Goal: Transaction & Acquisition: Purchase product/service

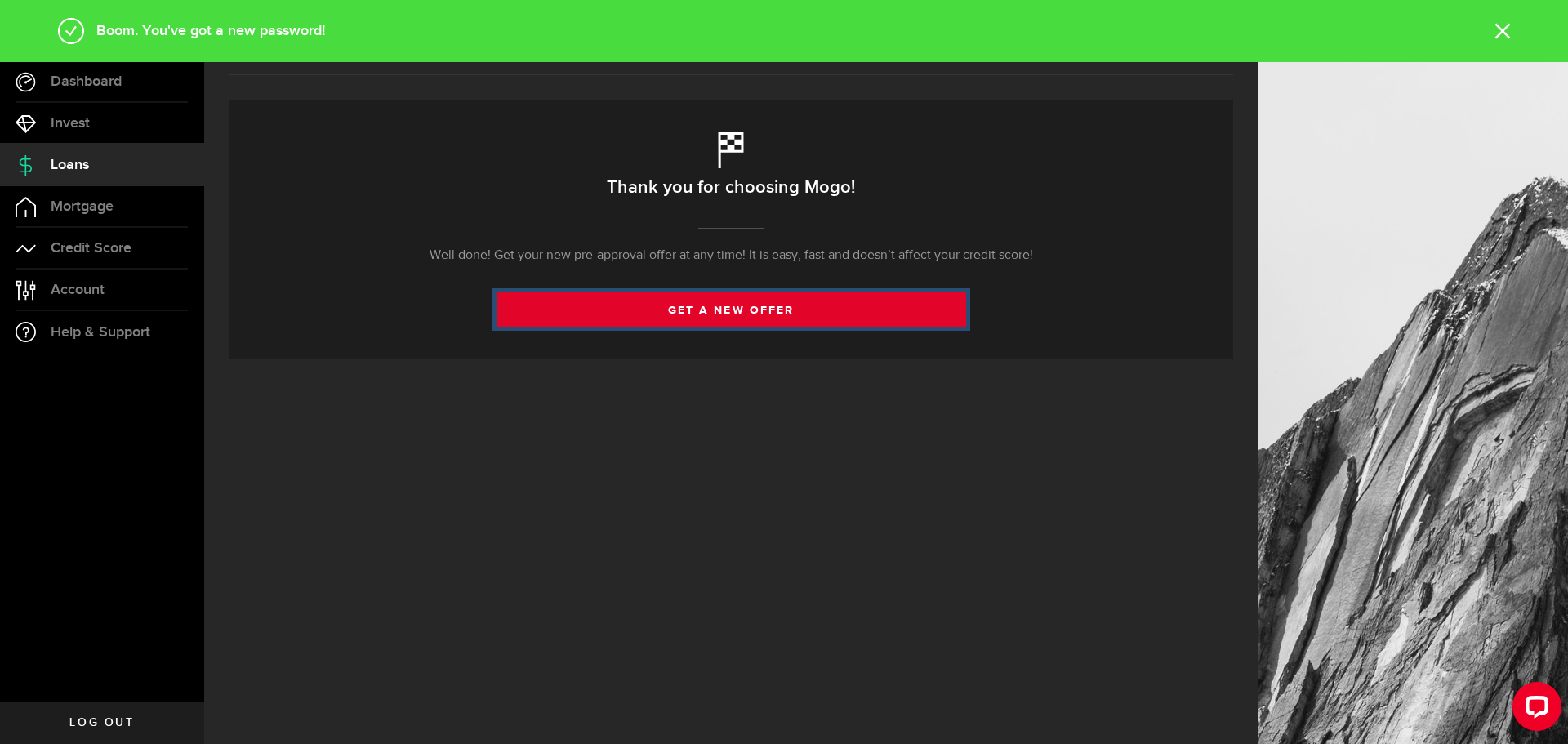
click at [732, 309] on link "get a new offer" at bounding box center [731, 309] width 470 height 35
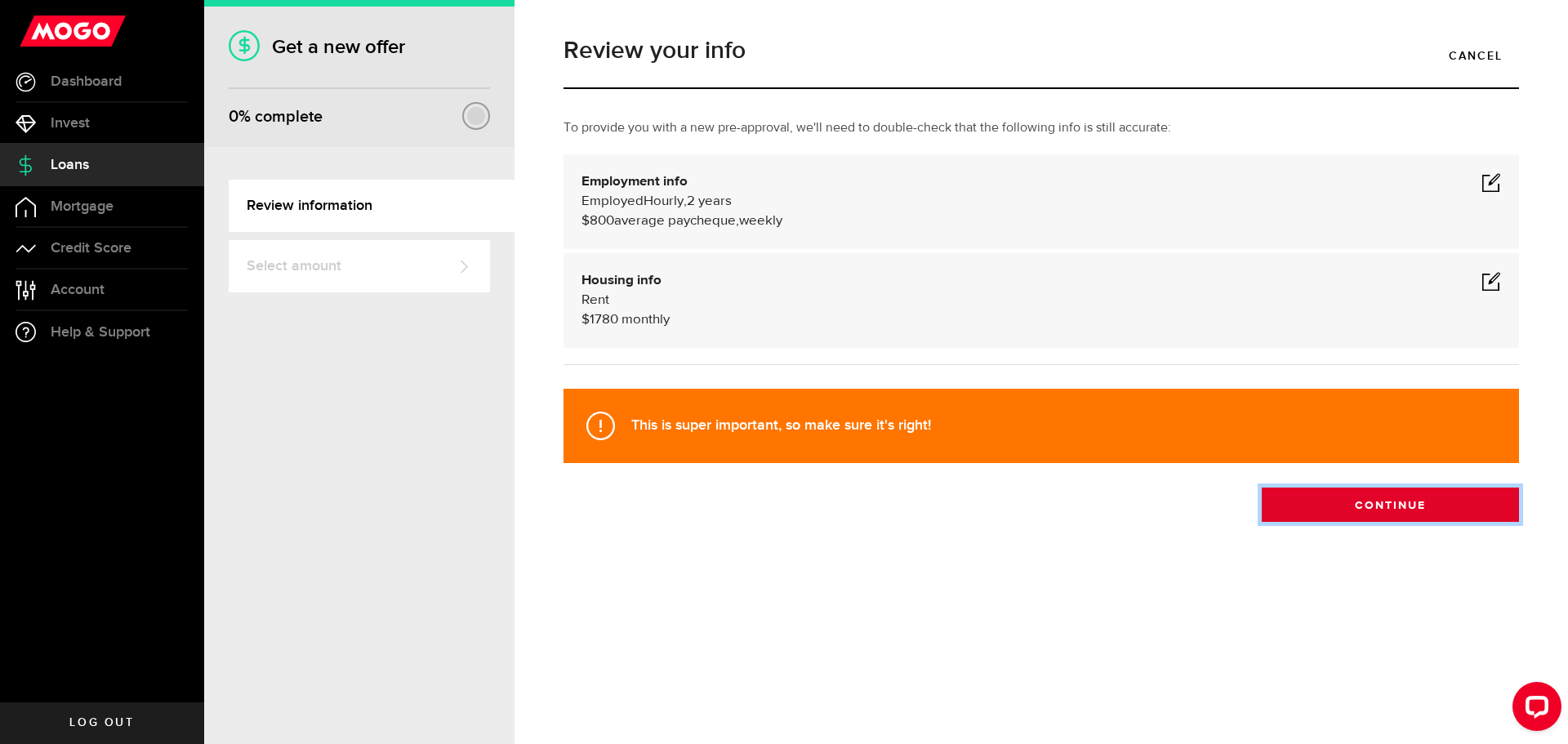
click at [1328, 505] on button "Continue" at bounding box center [1390, 505] width 257 height 35
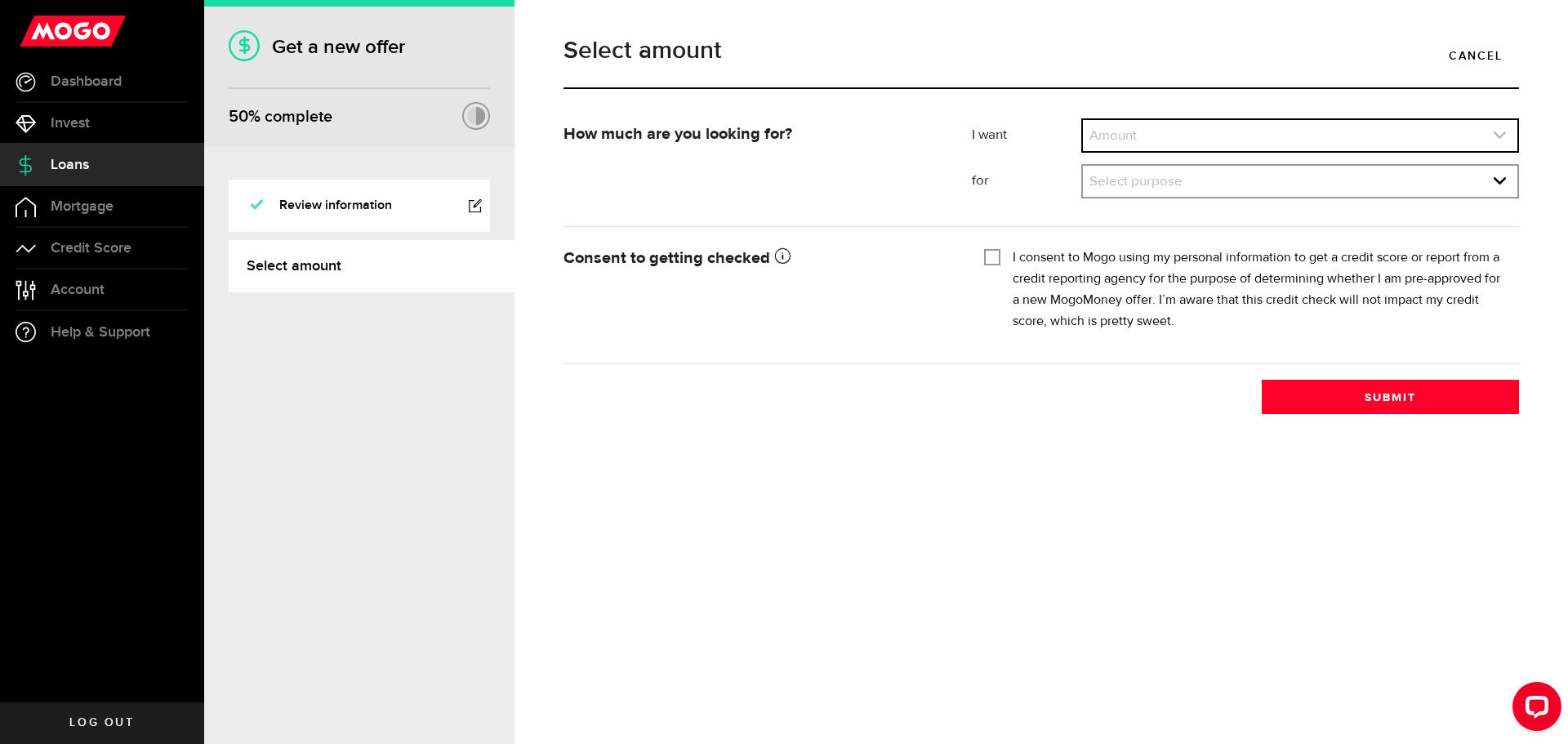
click at [1166, 139] on link "expand select" at bounding box center [1299, 135] width 434 height 31
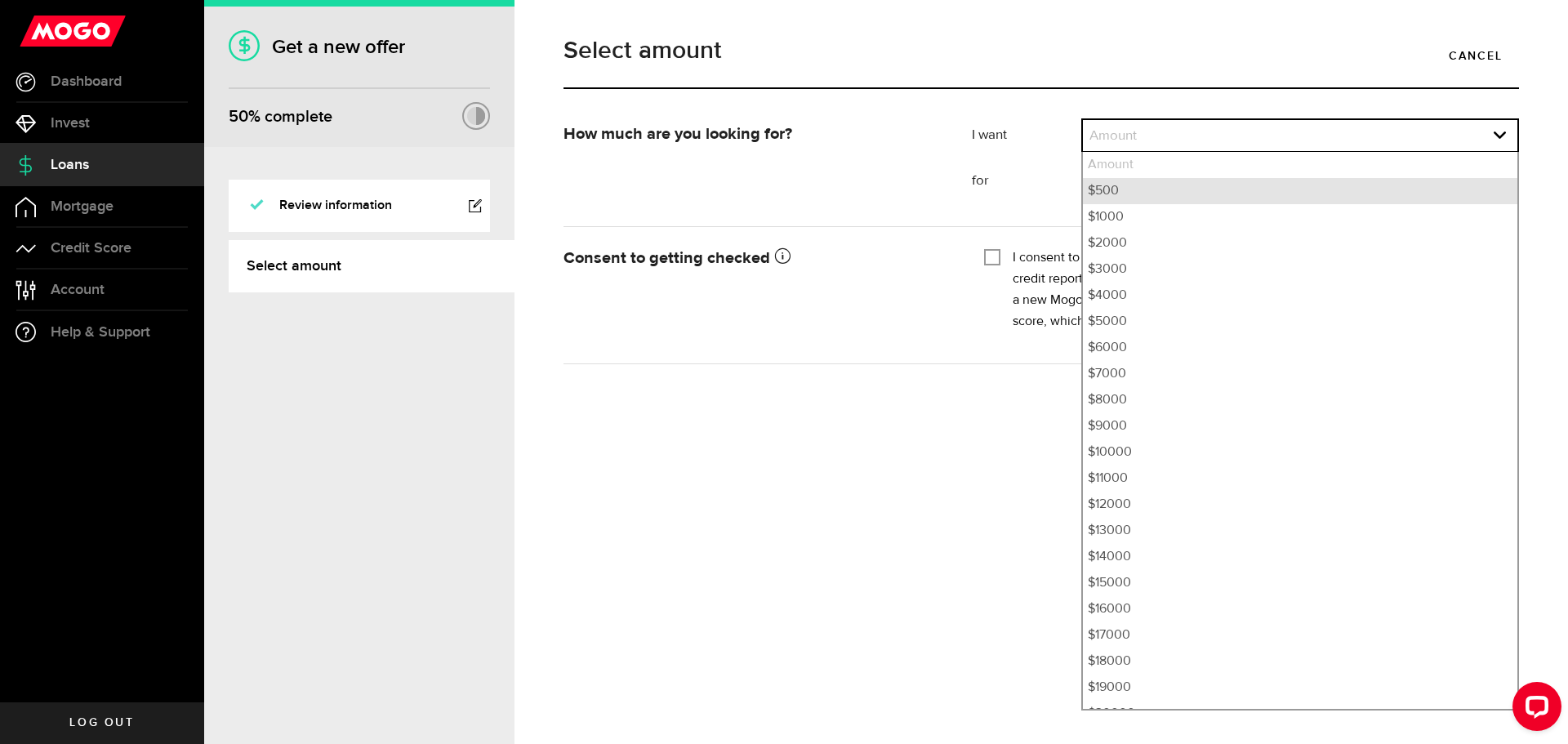
click at [1166, 193] on li "$500" at bounding box center [1299, 191] width 434 height 26
select select "500"
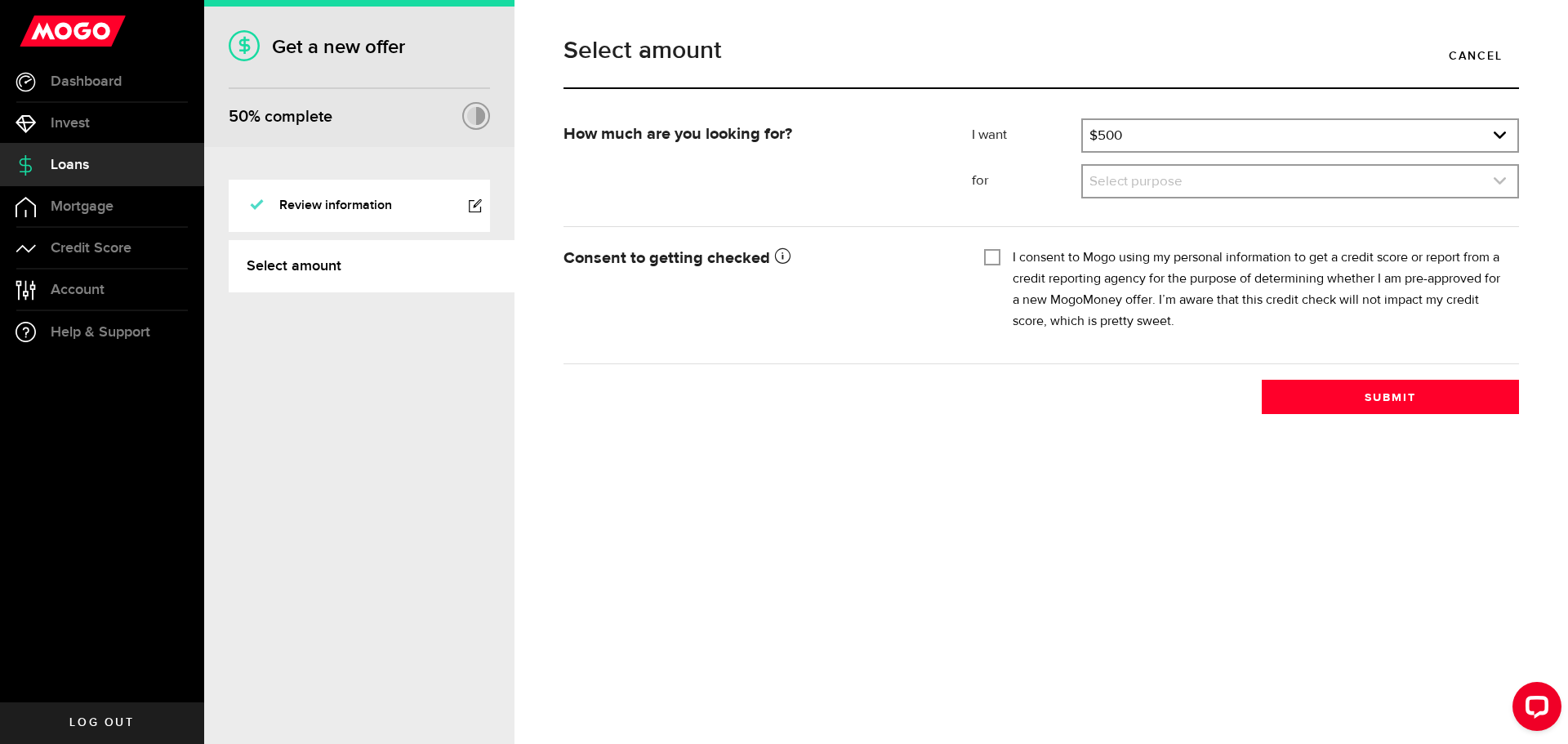
click at [1163, 176] on link "expand select" at bounding box center [1299, 181] width 434 height 31
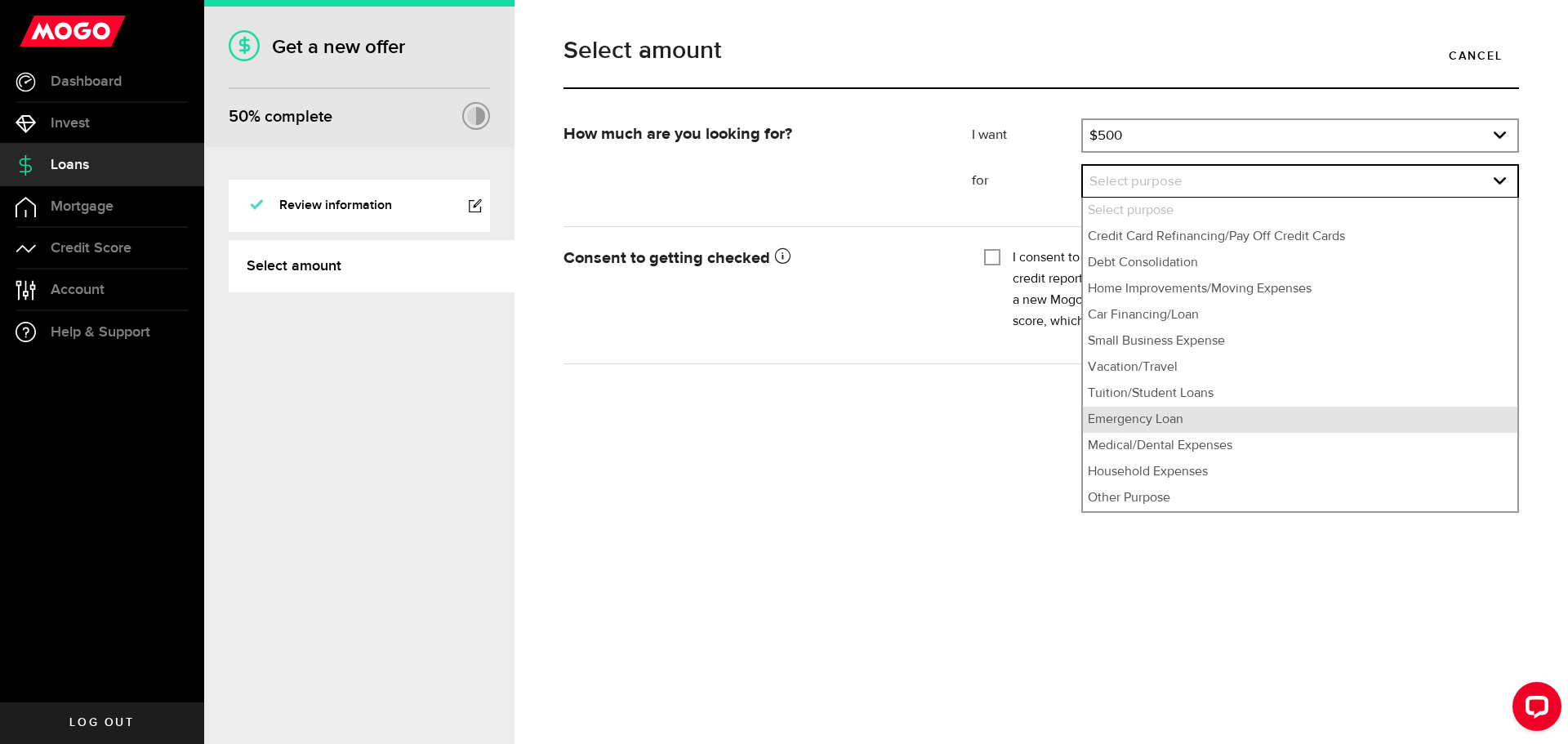
click at [1162, 419] on li "Emergency Loan" at bounding box center [1299, 419] width 434 height 26
select select "Emergency Loan"
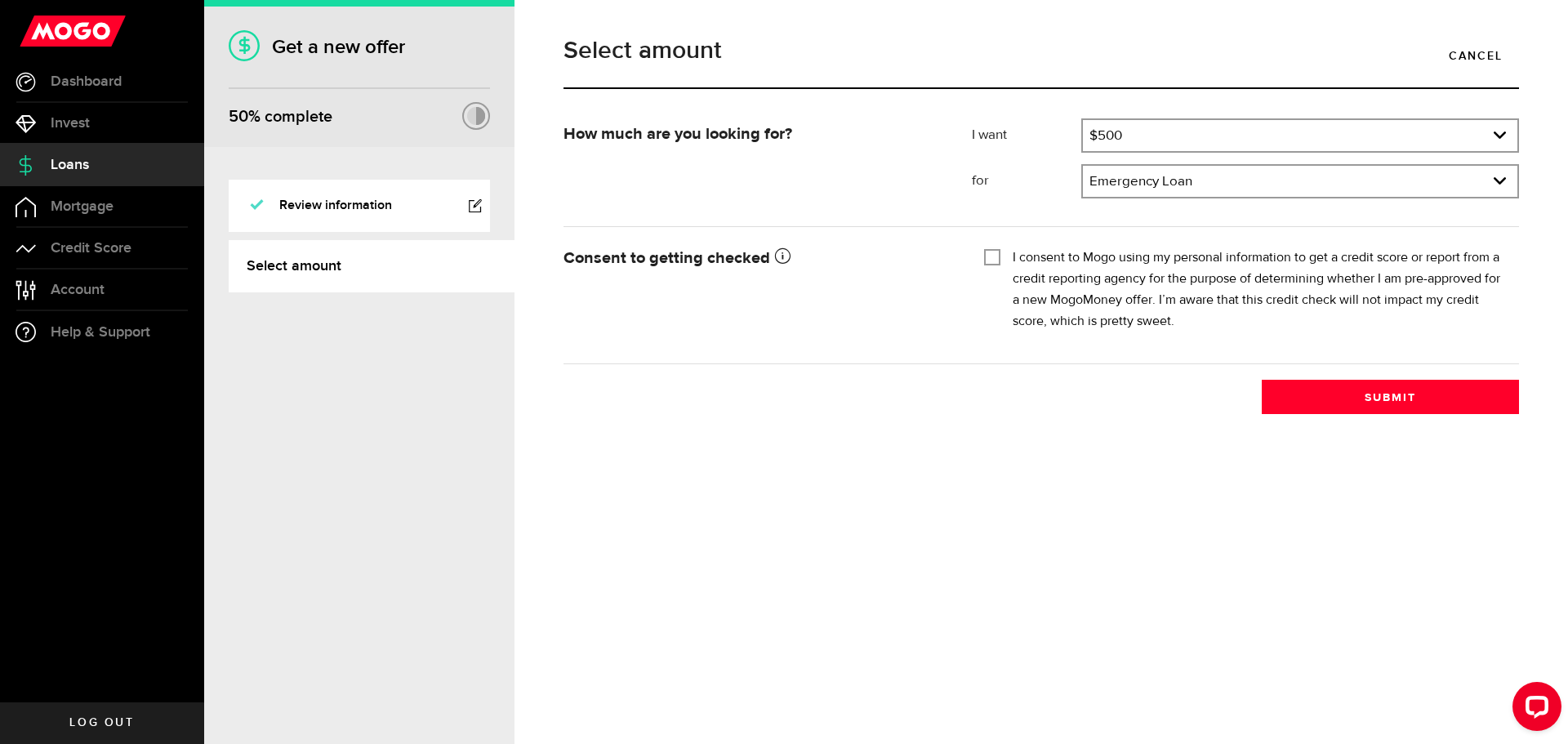
click at [1021, 259] on label "I consent to Mogo using my personal information to get a credit score or report…" at bounding box center [1259, 290] width 494 height 85
click at [1000, 259] on input "I consent to Mogo using my personal information to get a credit score or report…" at bounding box center [992, 255] width 16 height 16
checkbox input "true"
click at [1377, 404] on button "Submit" at bounding box center [1390, 396] width 257 height 35
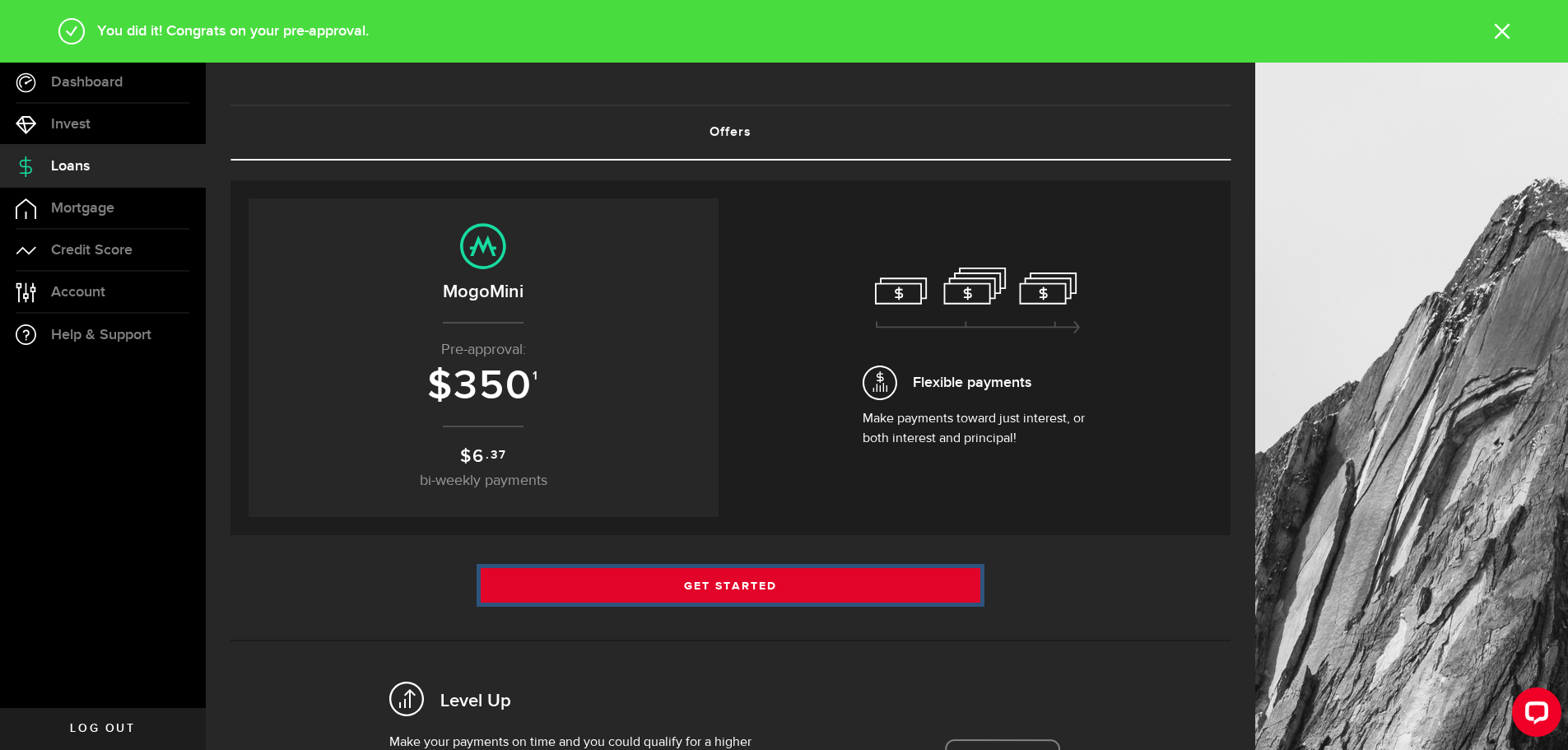
click at [751, 572] on link "Get Started" at bounding box center [731, 586] width 500 height 35
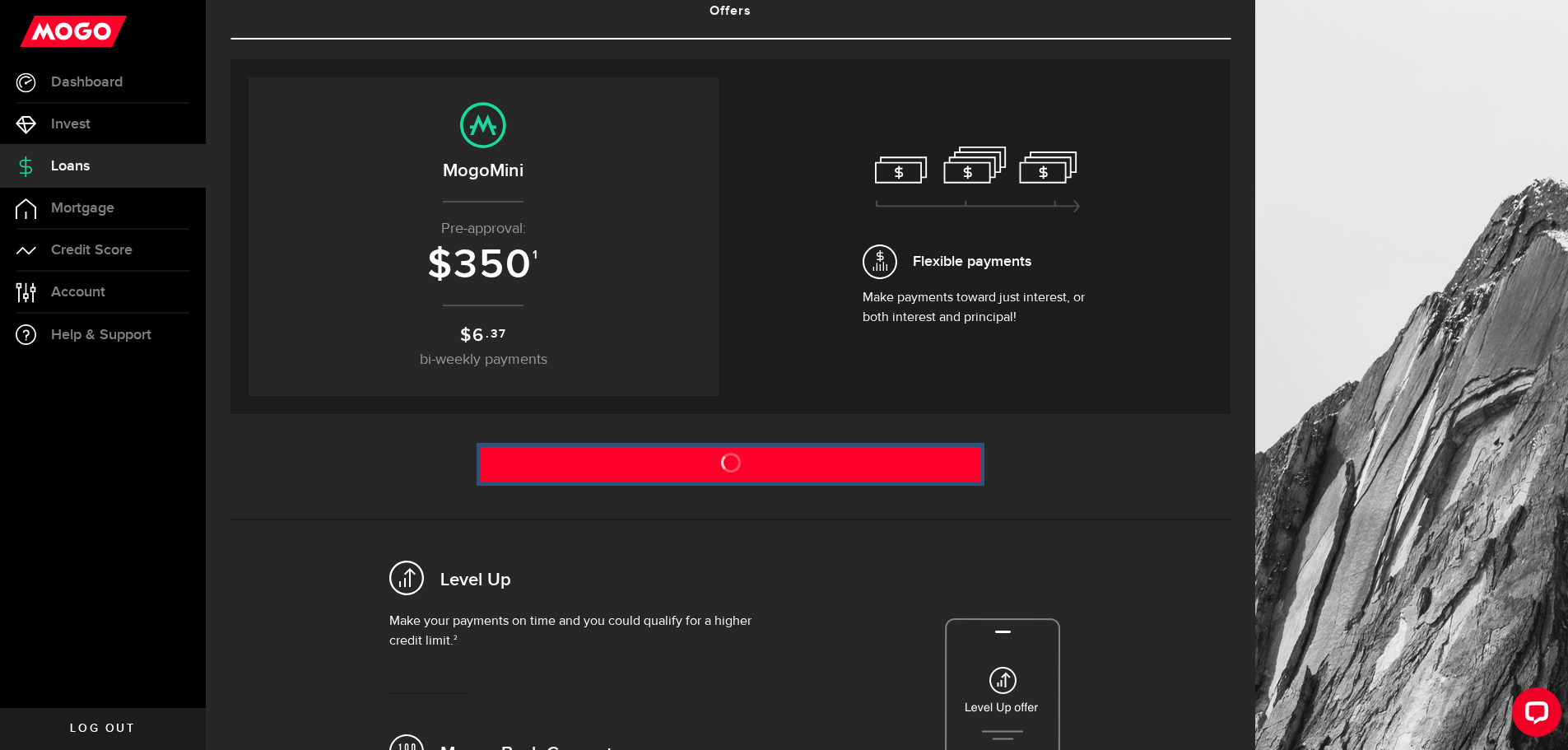
scroll to position [329, 0]
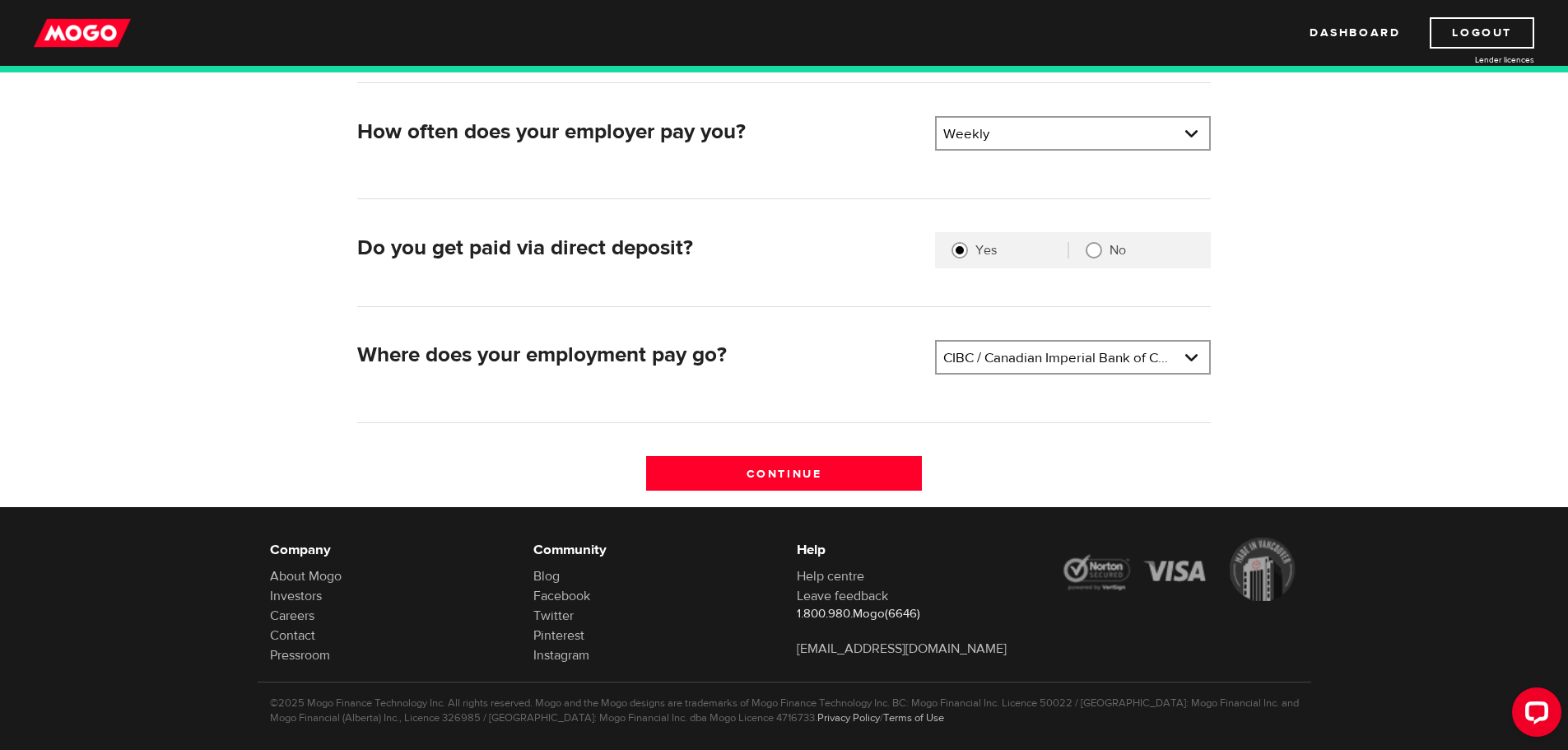
scroll to position [370, 0]
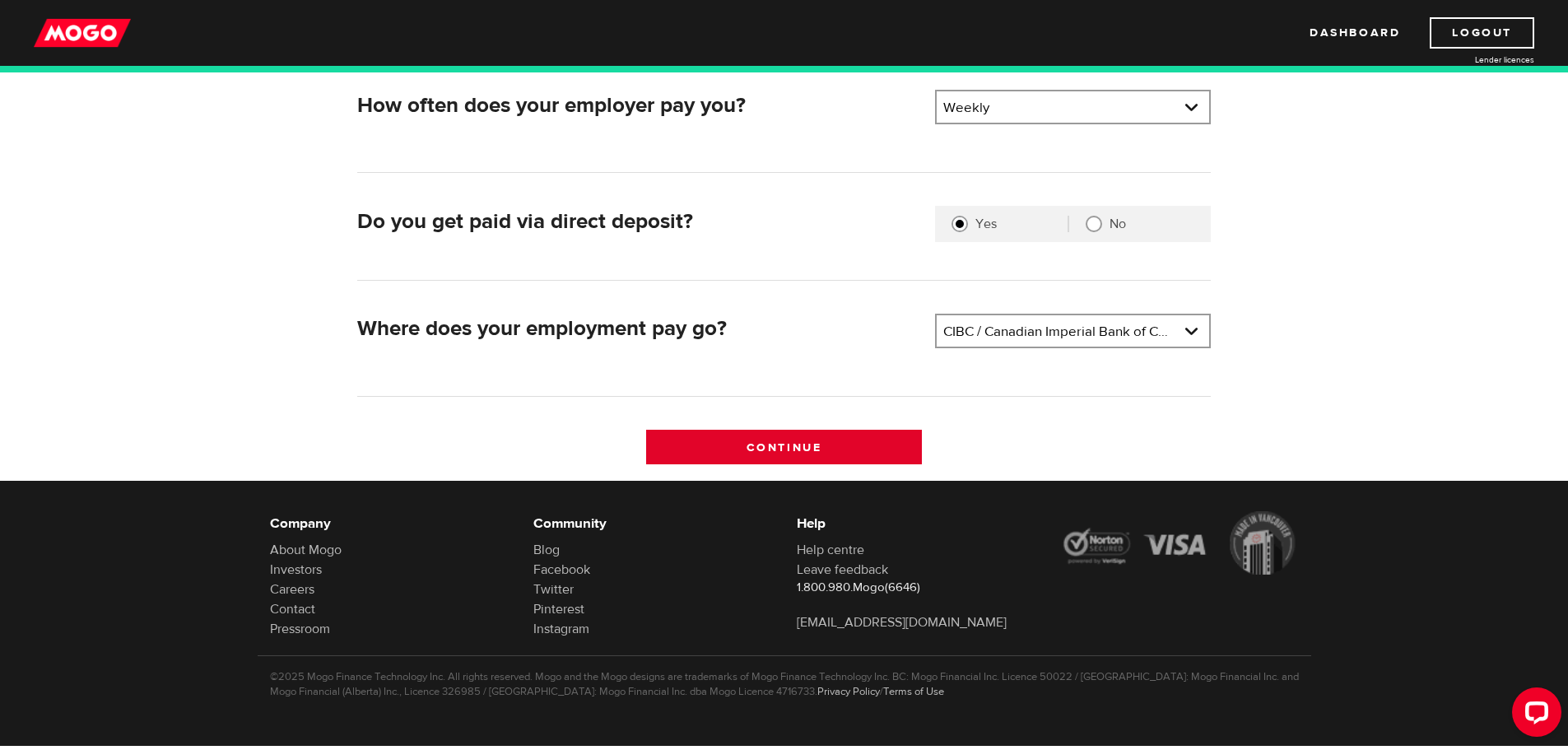
click at [769, 437] on input "Continue" at bounding box center [784, 447] width 276 height 35
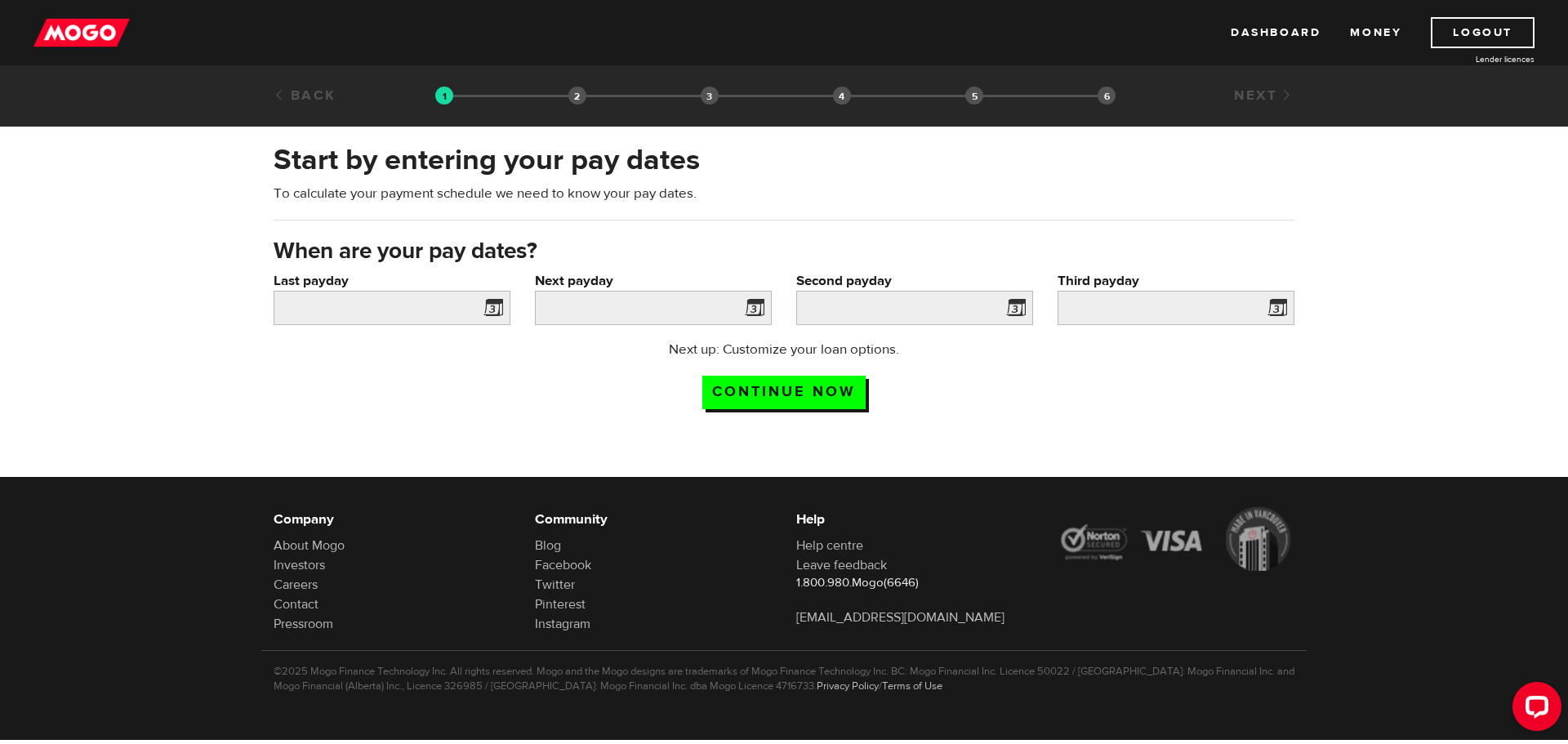
click at [497, 309] on span at bounding box center [490, 309] width 25 height 26
click at [413, 294] on input "Last payday" at bounding box center [392, 308] width 237 height 35
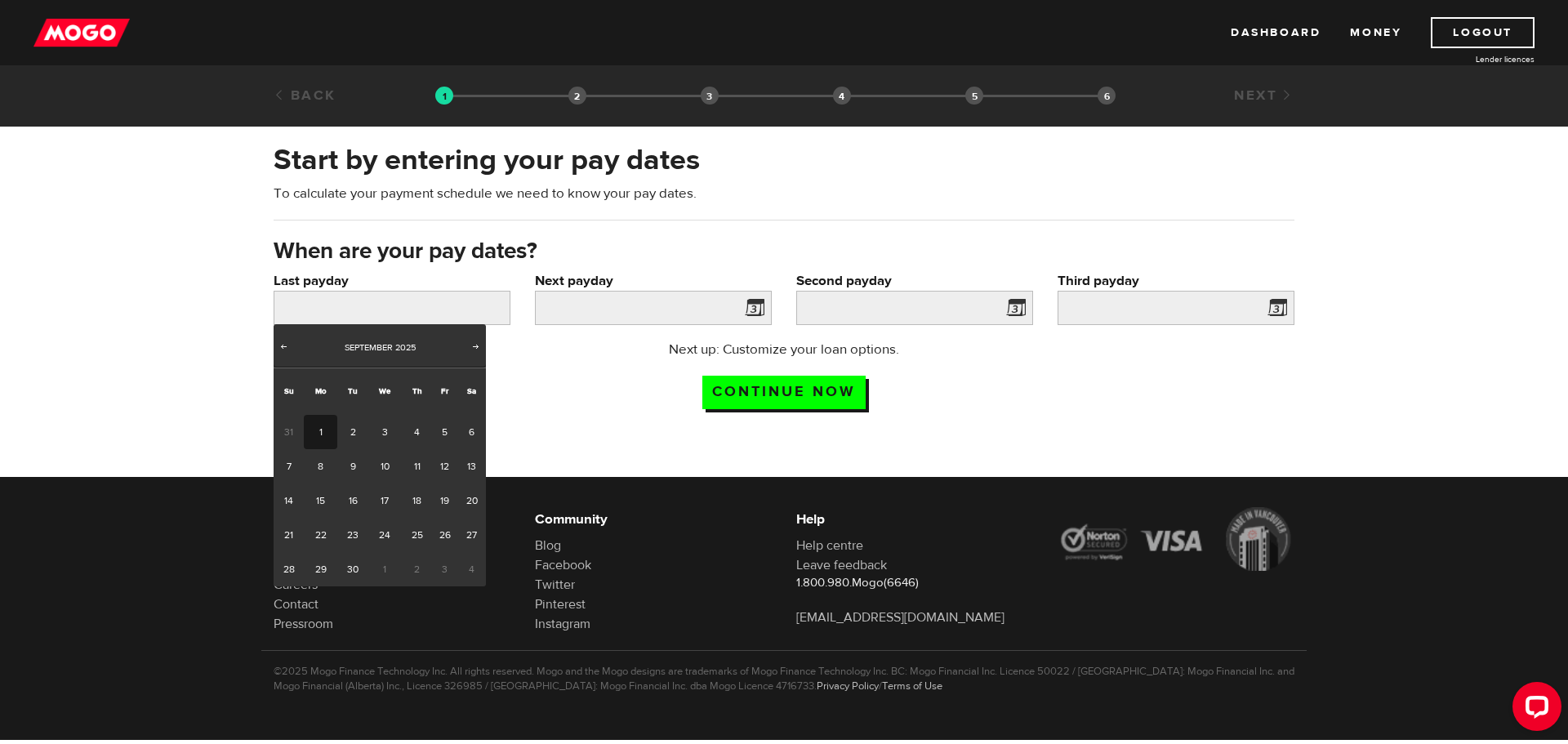
click at [324, 431] on link "1" at bounding box center [321, 432] width 34 height 35
type input "2025/09/01"
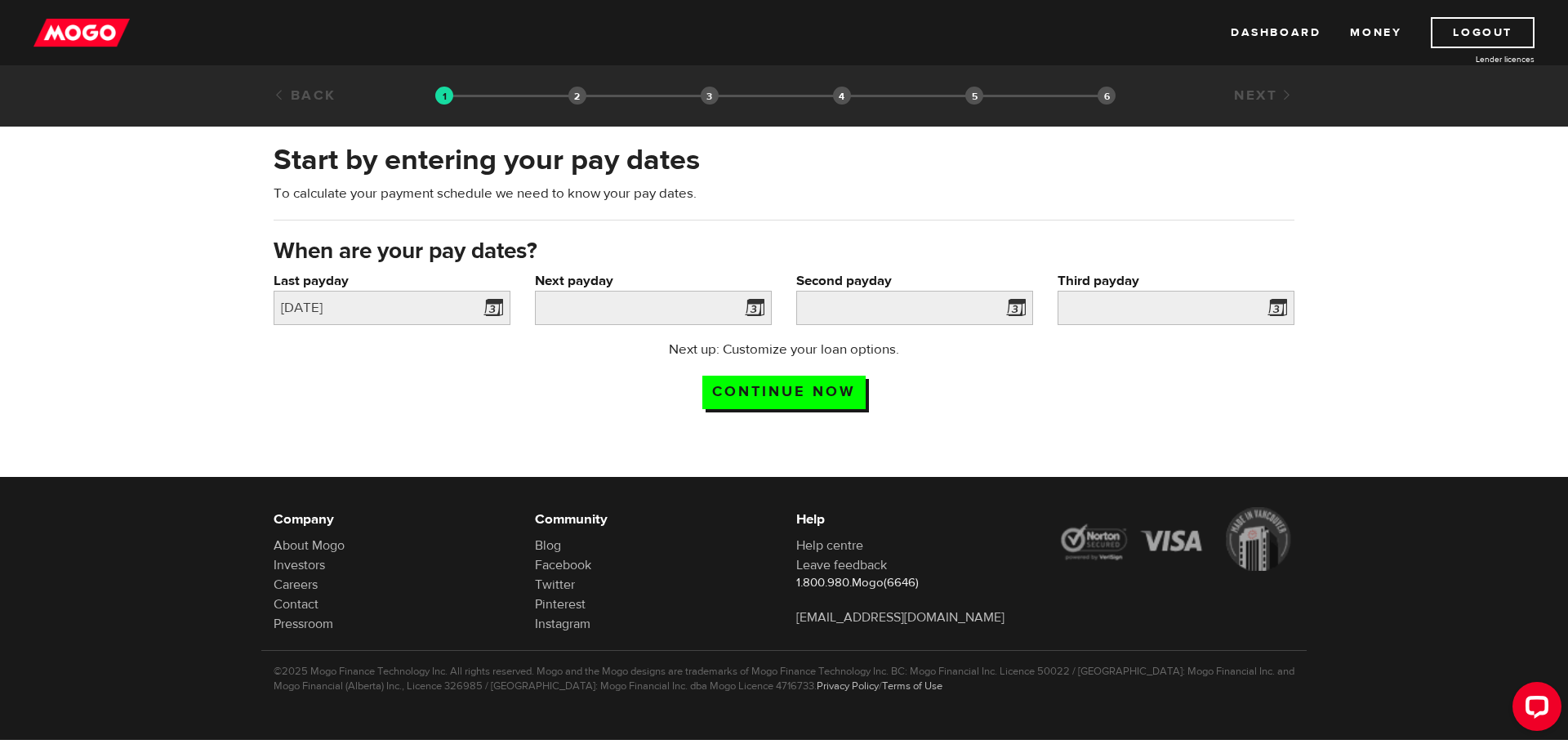
click at [642, 279] on label "Next payday" at bounding box center [652, 281] width 237 height 20
click at [642, 291] on input "Next payday" at bounding box center [652, 308] width 237 height 35
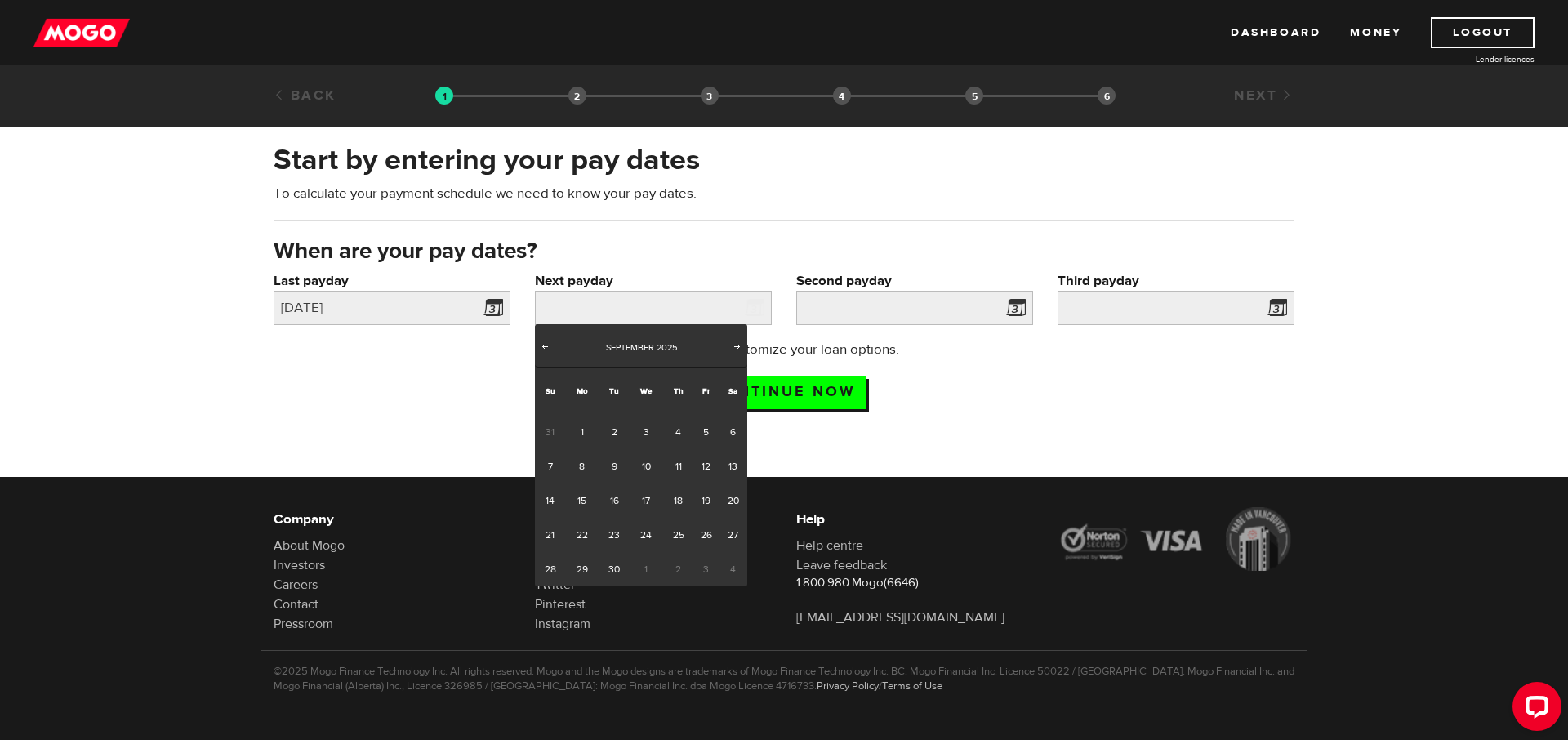
click at [636, 569] on span "1" at bounding box center [646, 569] width 34 height 35
click at [650, 569] on span "1" at bounding box center [646, 569] width 34 height 35
click at [737, 345] on span "Next" at bounding box center [737, 346] width 13 height 13
click at [627, 428] on span "30" at bounding box center [613, 432] width 30 height 35
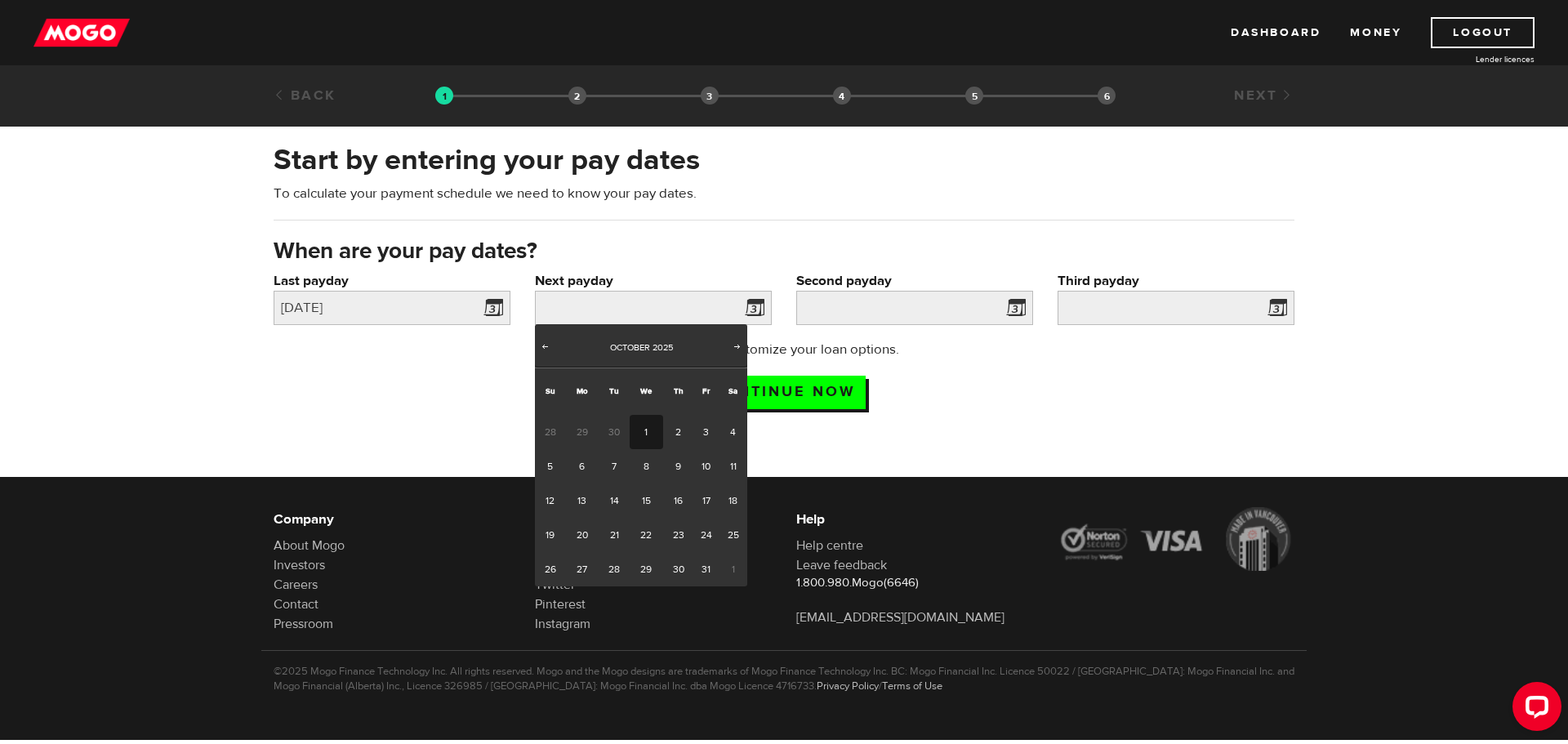
click at [647, 432] on link "1" at bounding box center [646, 432] width 34 height 35
type input "2025/10/01"
type input "2025/10/8"
type input "2025/10/15"
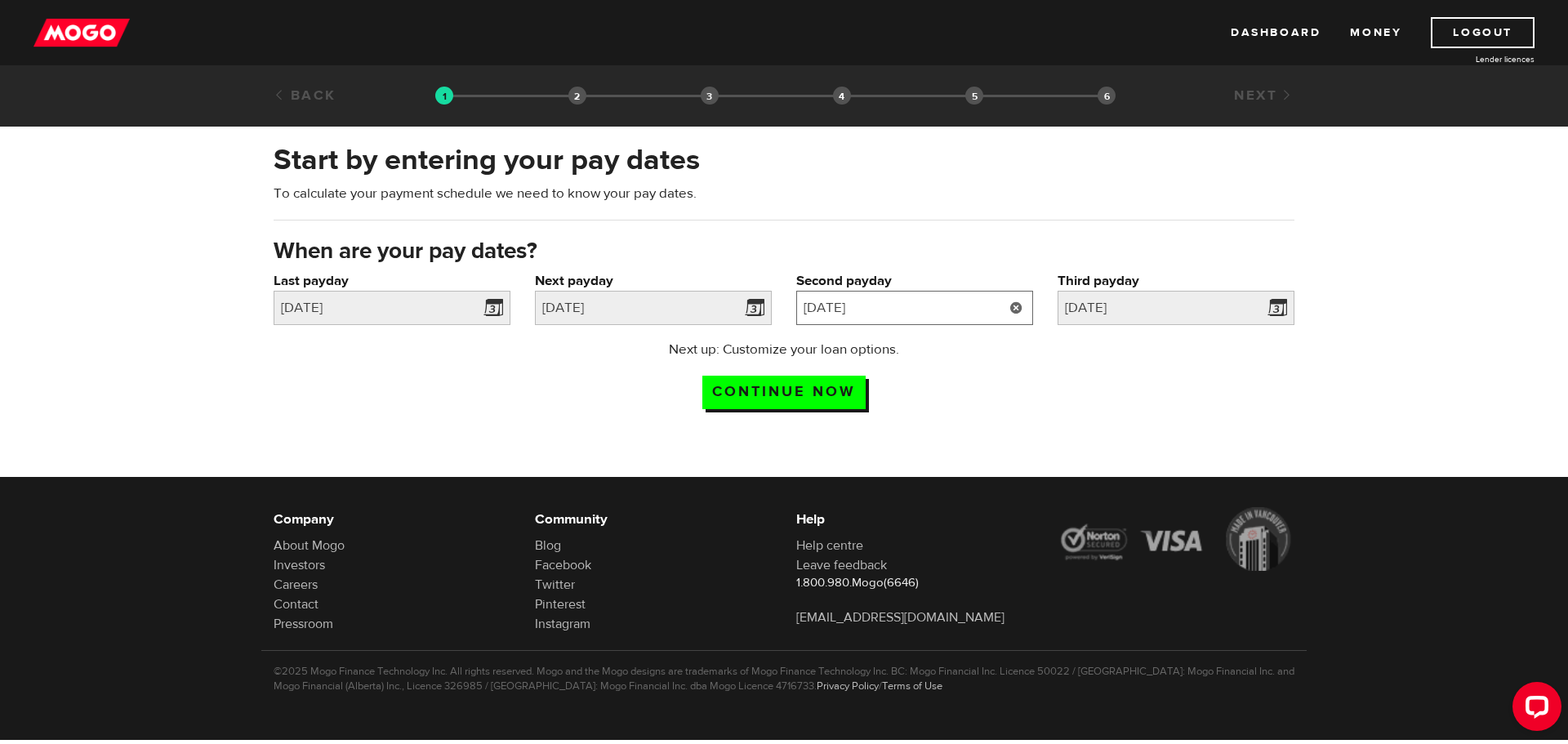
click at [937, 309] on input "2025/10/8" at bounding box center [914, 308] width 237 height 35
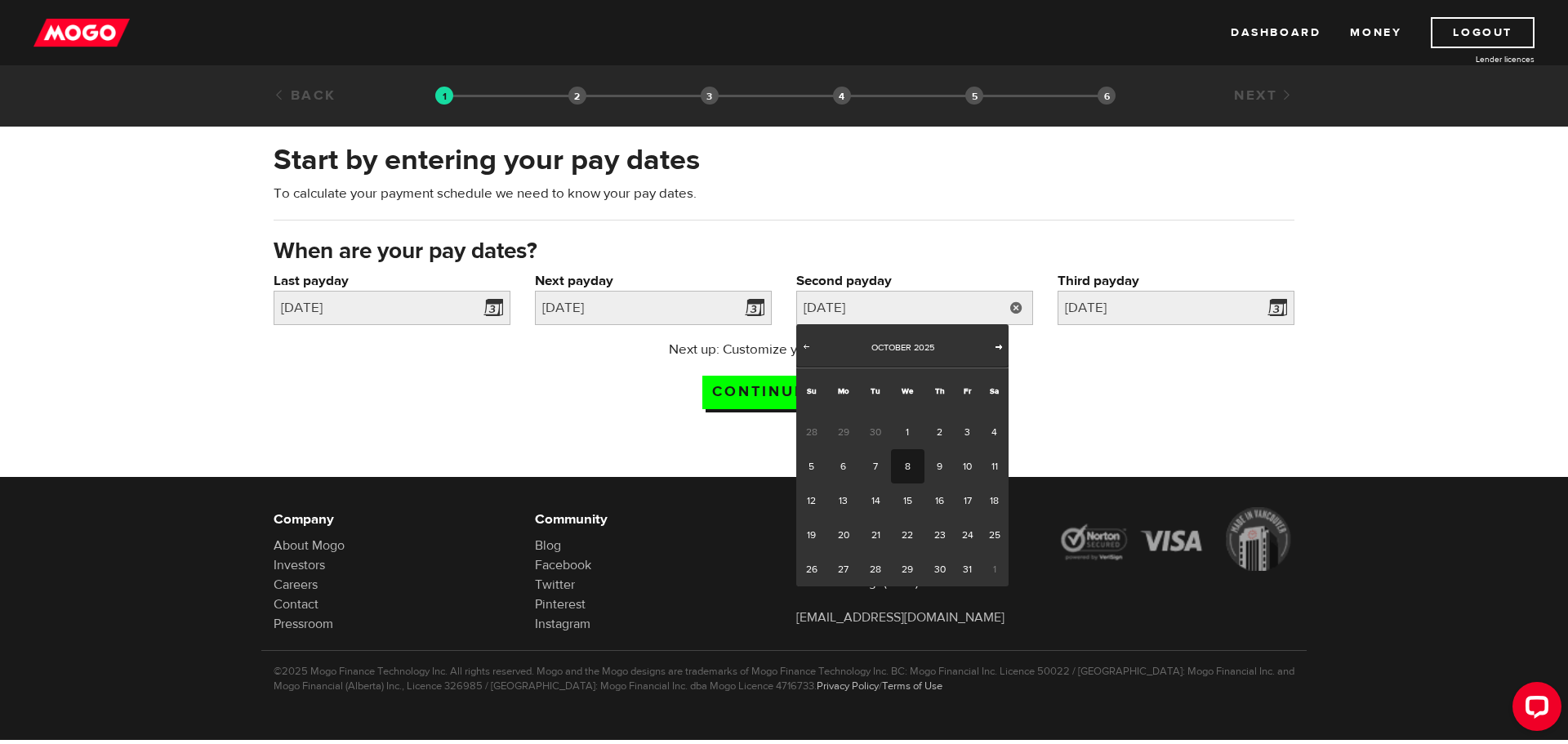
click at [1002, 342] on span "Next" at bounding box center [998, 346] width 13 height 13
click at [987, 432] on link "1" at bounding box center [994, 432] width 28 height 35
type input "2025/11/01"
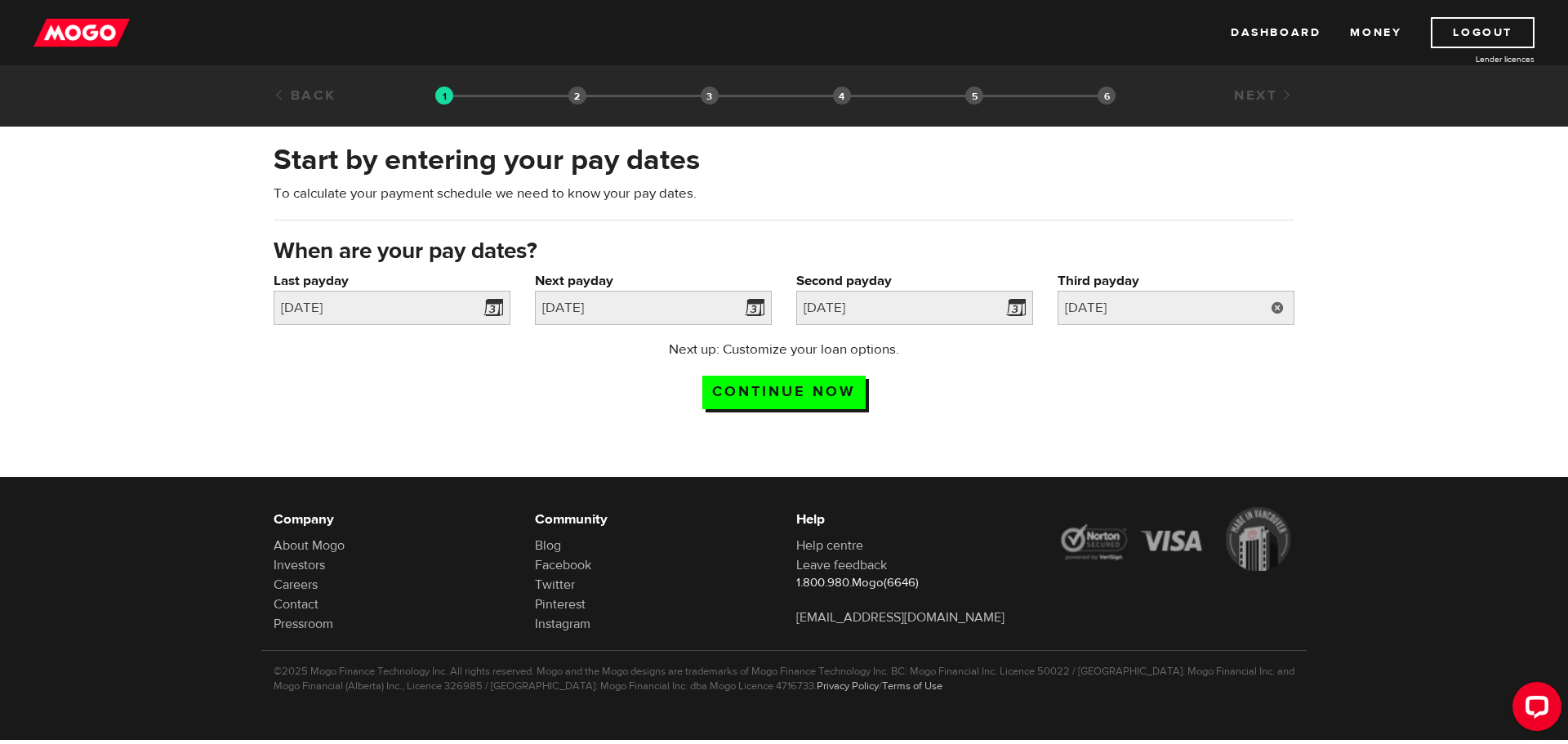
click at [1272, 309] on link at bounding box center [1277, 308] width 34 height 35
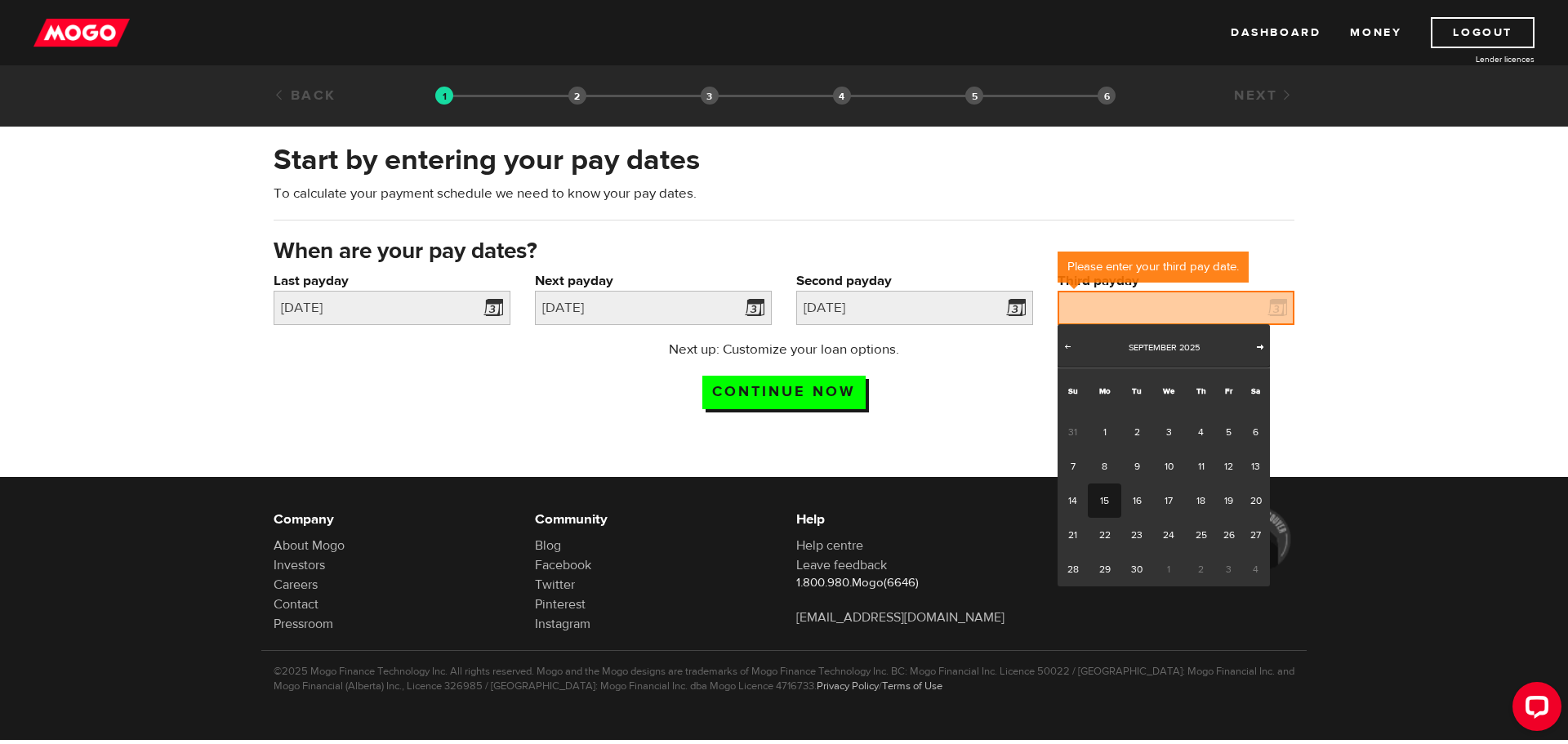
click at [1258, 348] on span "Next" at bounding box center [1260, 346] width 13 height 13
click at [1255, 347] on span "Next" at bounding box center [1260, 346] width 13 height 13
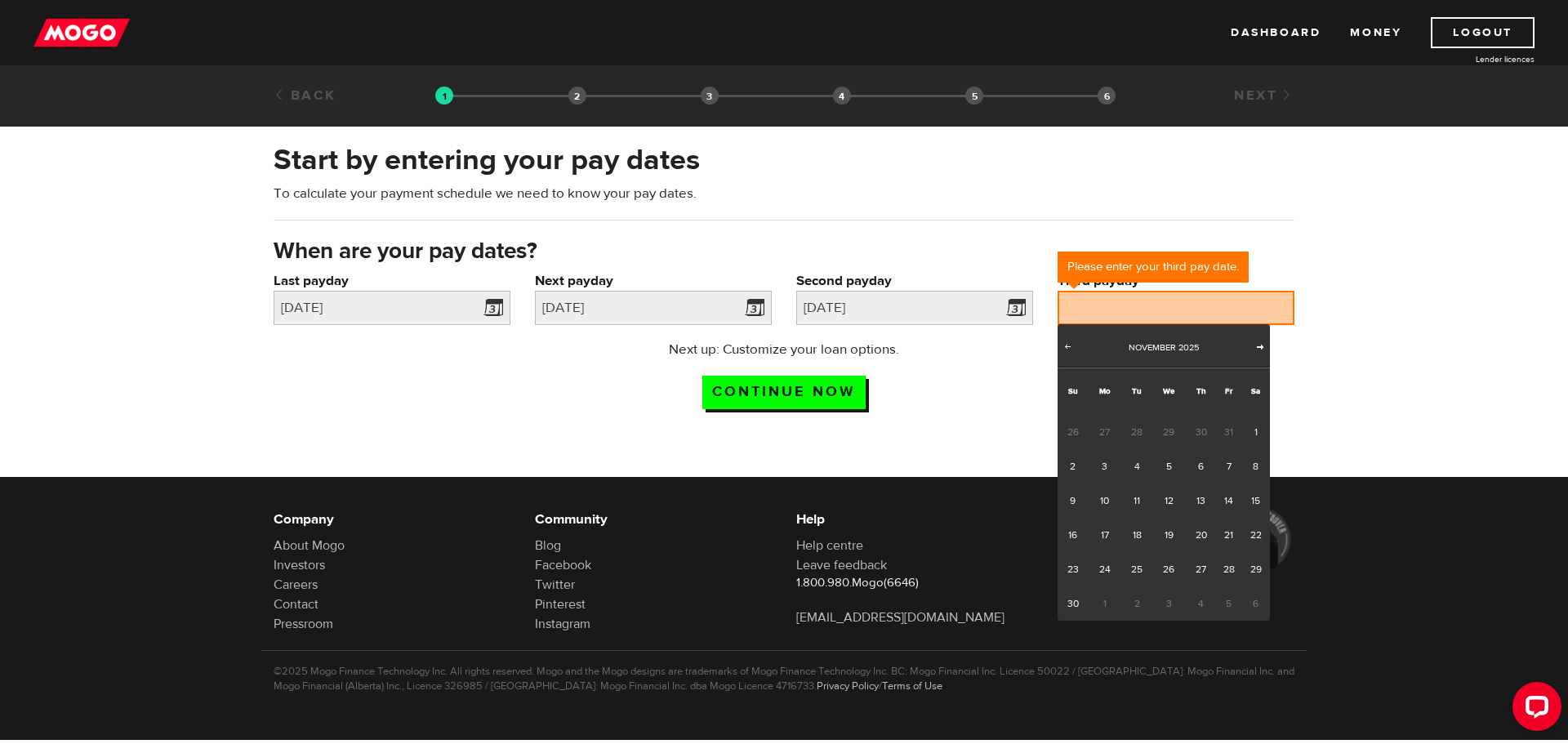
click at [1258, 345] on span "Next" at bounding box center [1260, 346] width 13 height 13
click at [1102, 436] on link "1" at bounding box center [1104, 432] width 34 height 35
type input "2025/12/01"
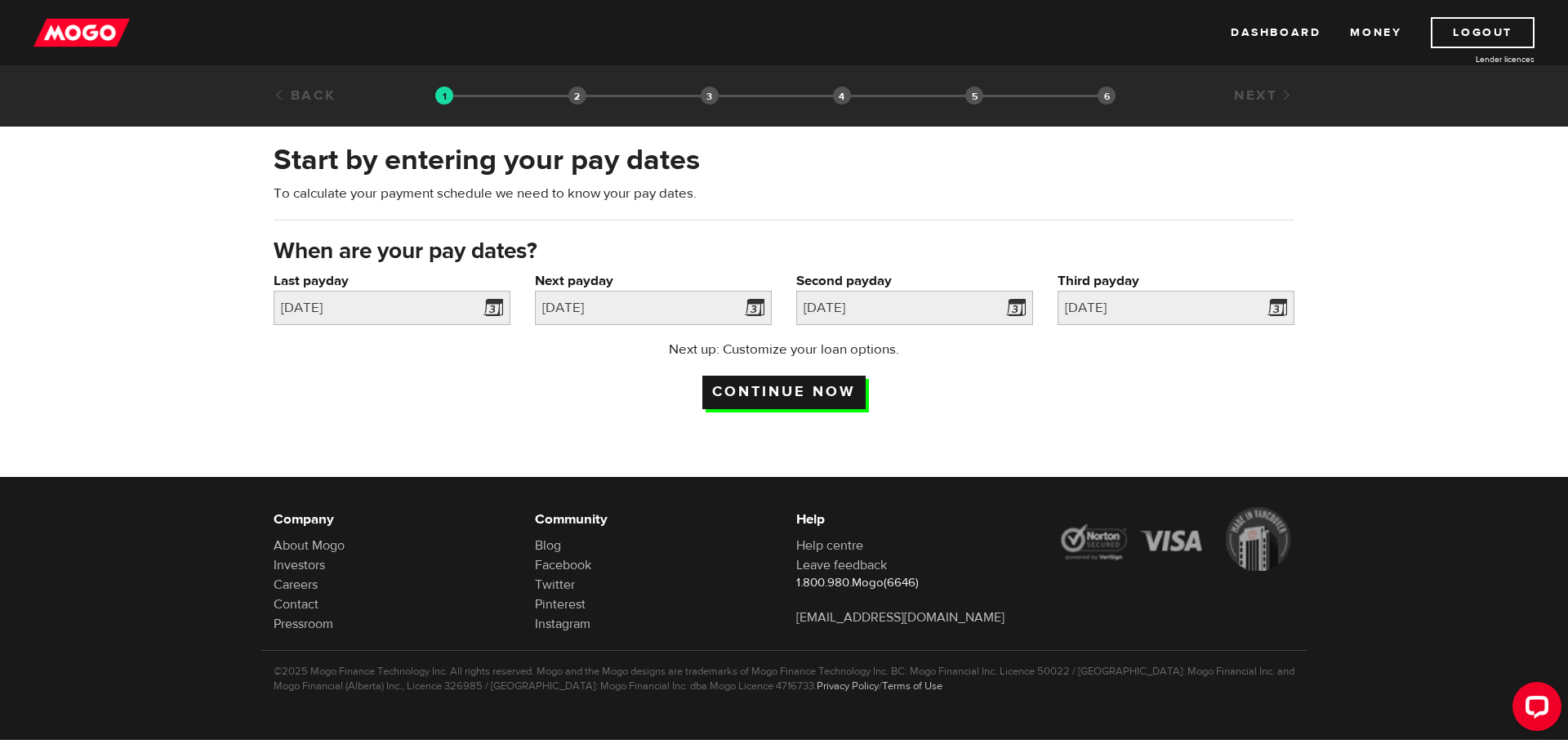
click at [861, 388] on input "Continue now" at bounding box center [784, 393] width 163 height 34
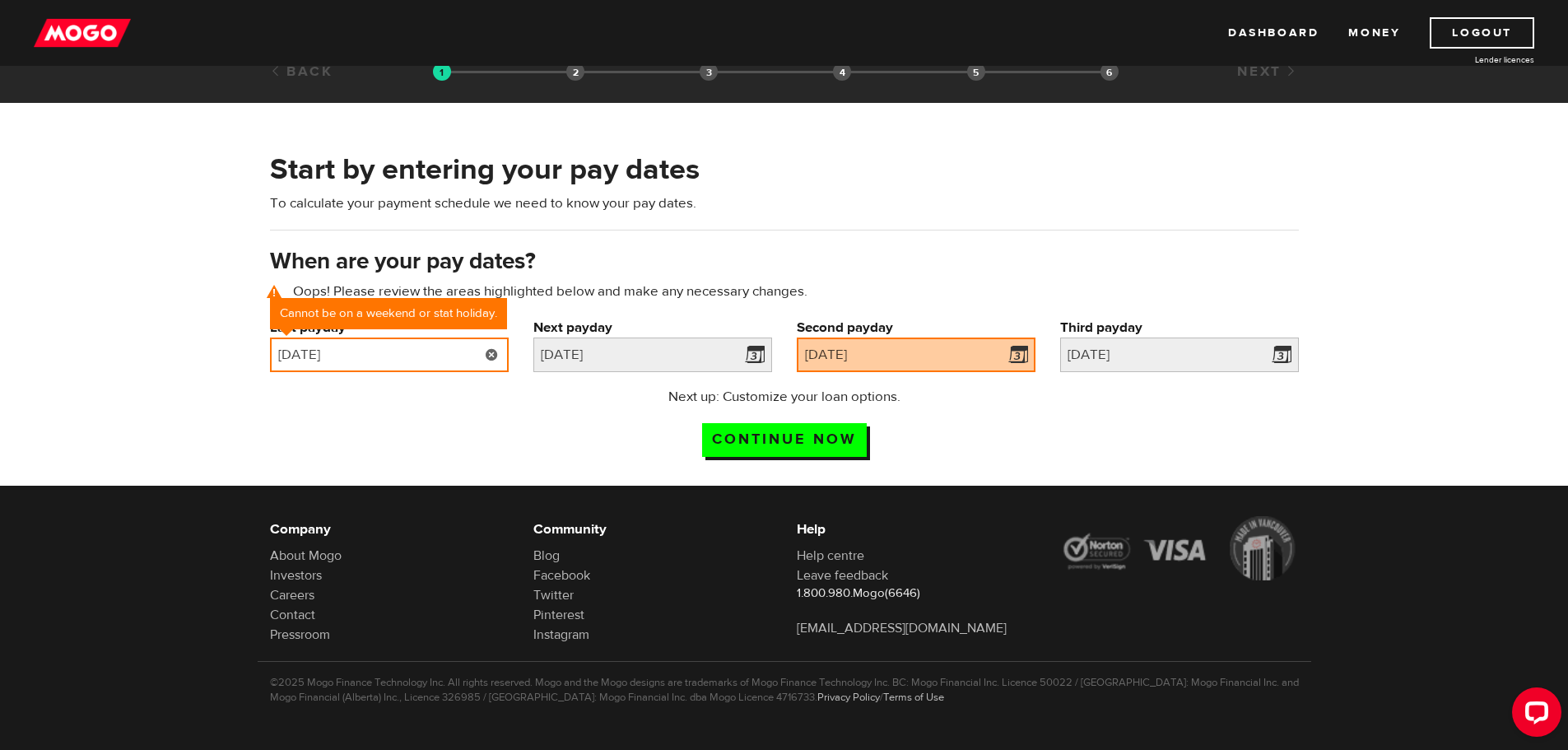
click at [383, 353] on input "2025/09/01" at bounding box center [389, 355] width 239 height 35
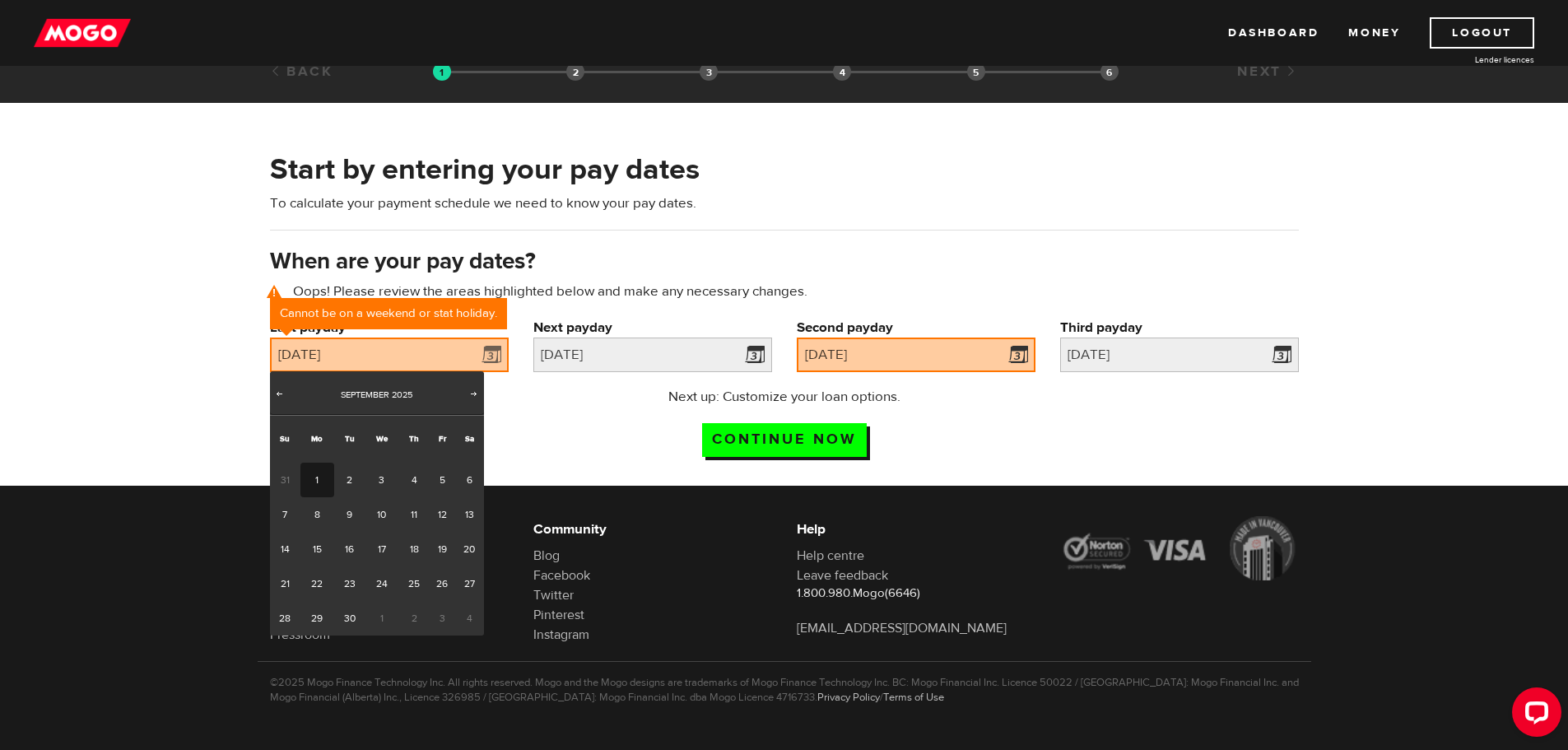
click at [314, 482] on link "1" at bounding box center [317, 480] width 34 height 35
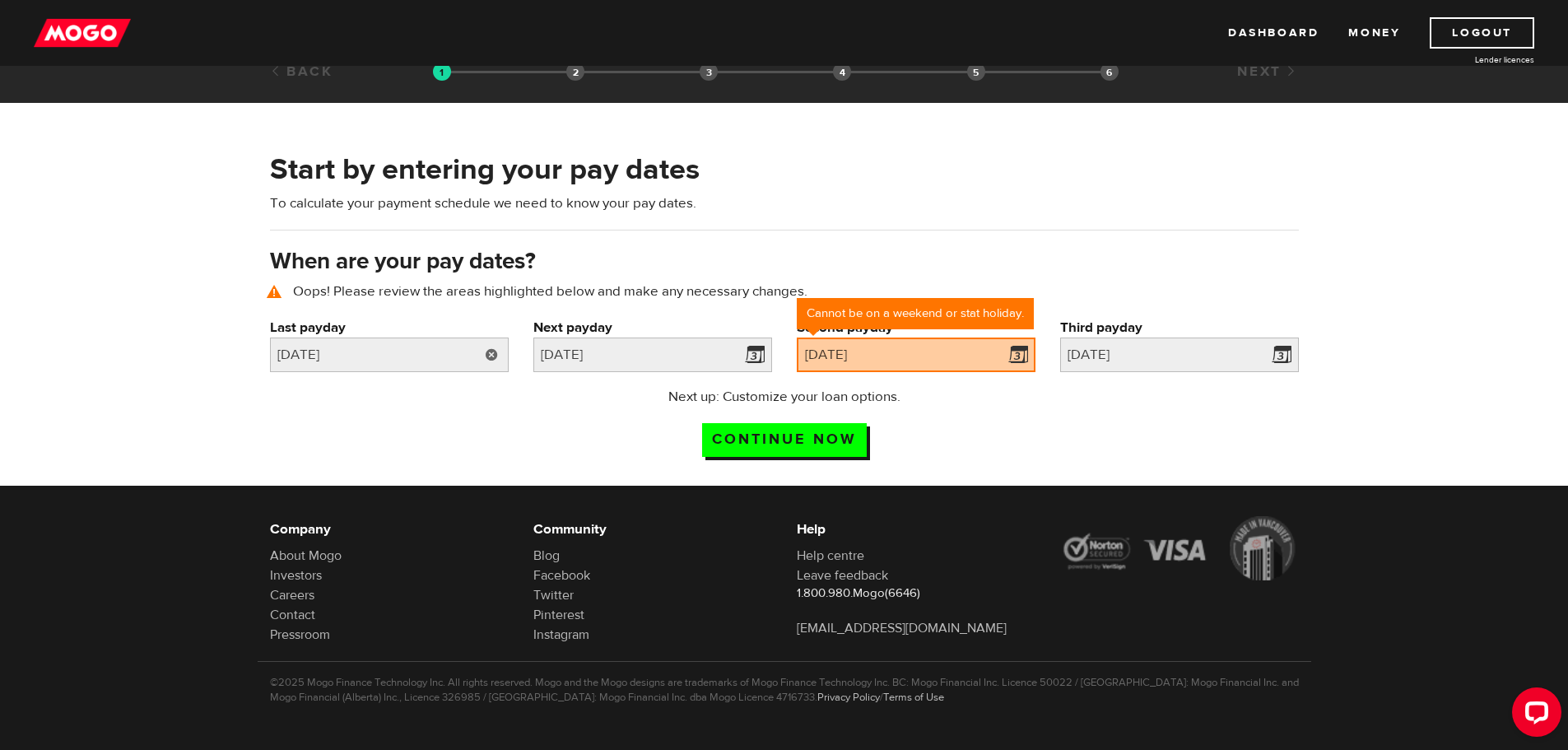
click at [489, 350] on link at bounding box center [491, 355] width 34 height 35
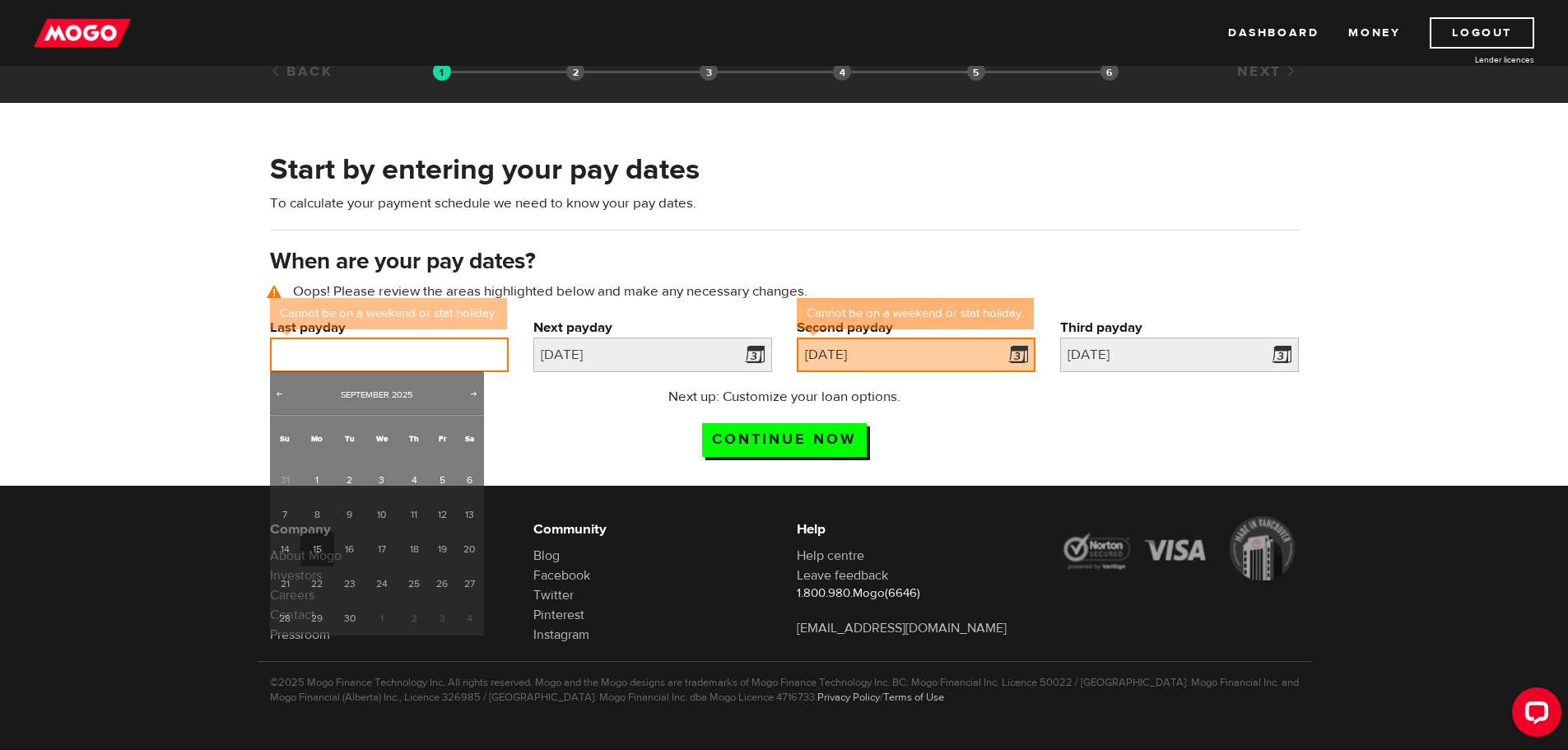
click at [489, 350] on input "Last payday" at bounding box center [389, 355] width 239 height 35
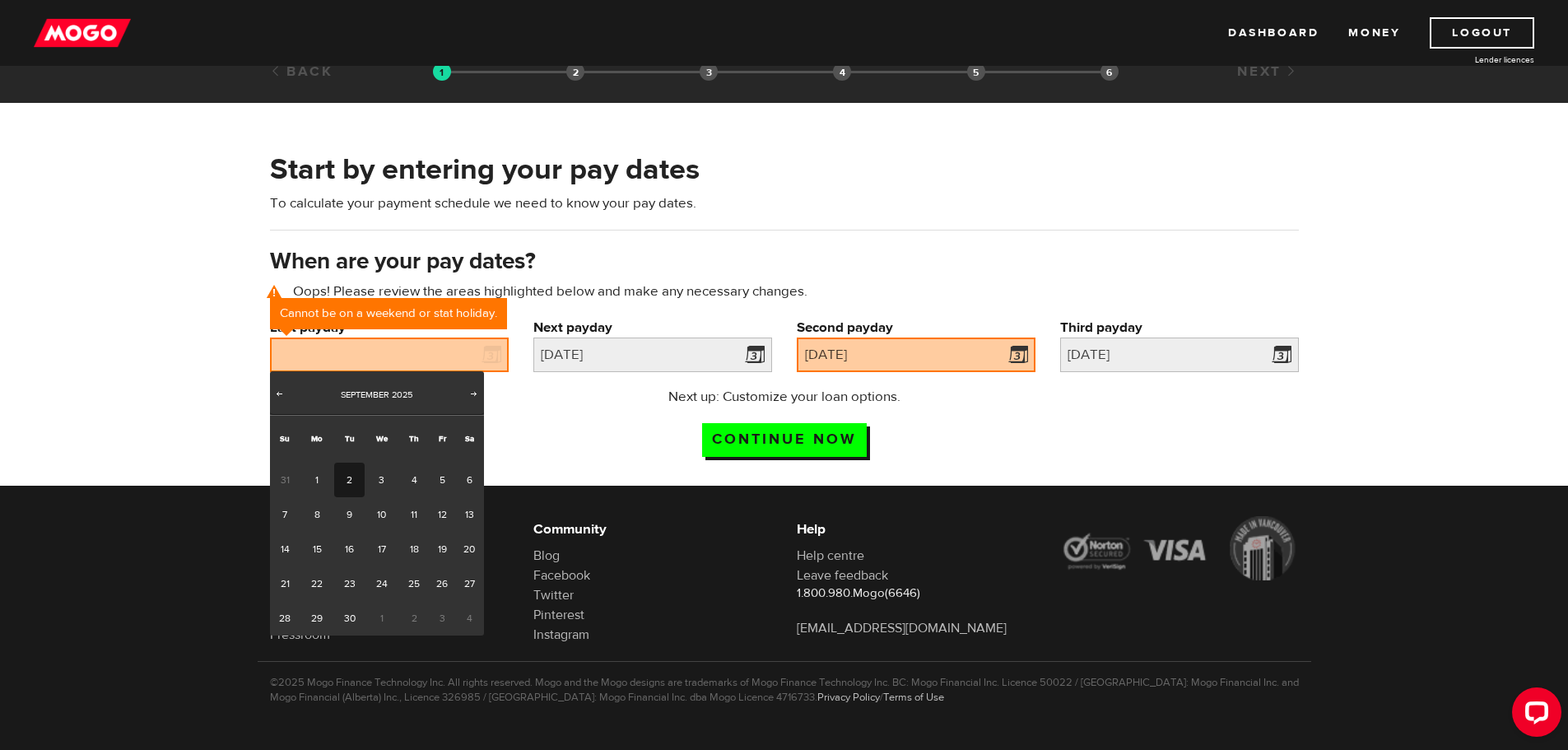
click at [349, 476] on link "2" at bounding box center [349, 480] width 30 height 35
type input "2025/09/02"
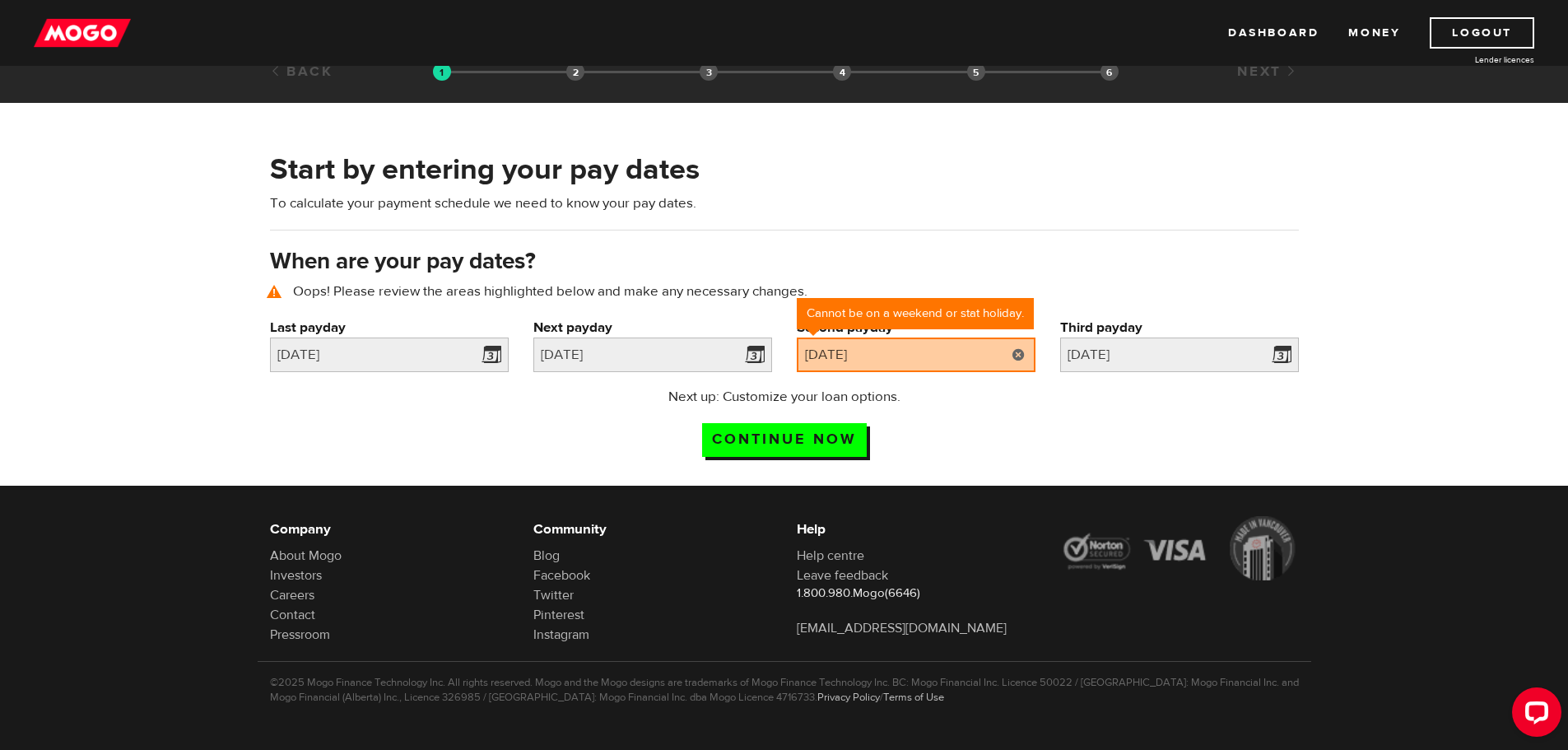
click at [1019, 352] on link at bounding box center [1019, 355] width 34 height 35
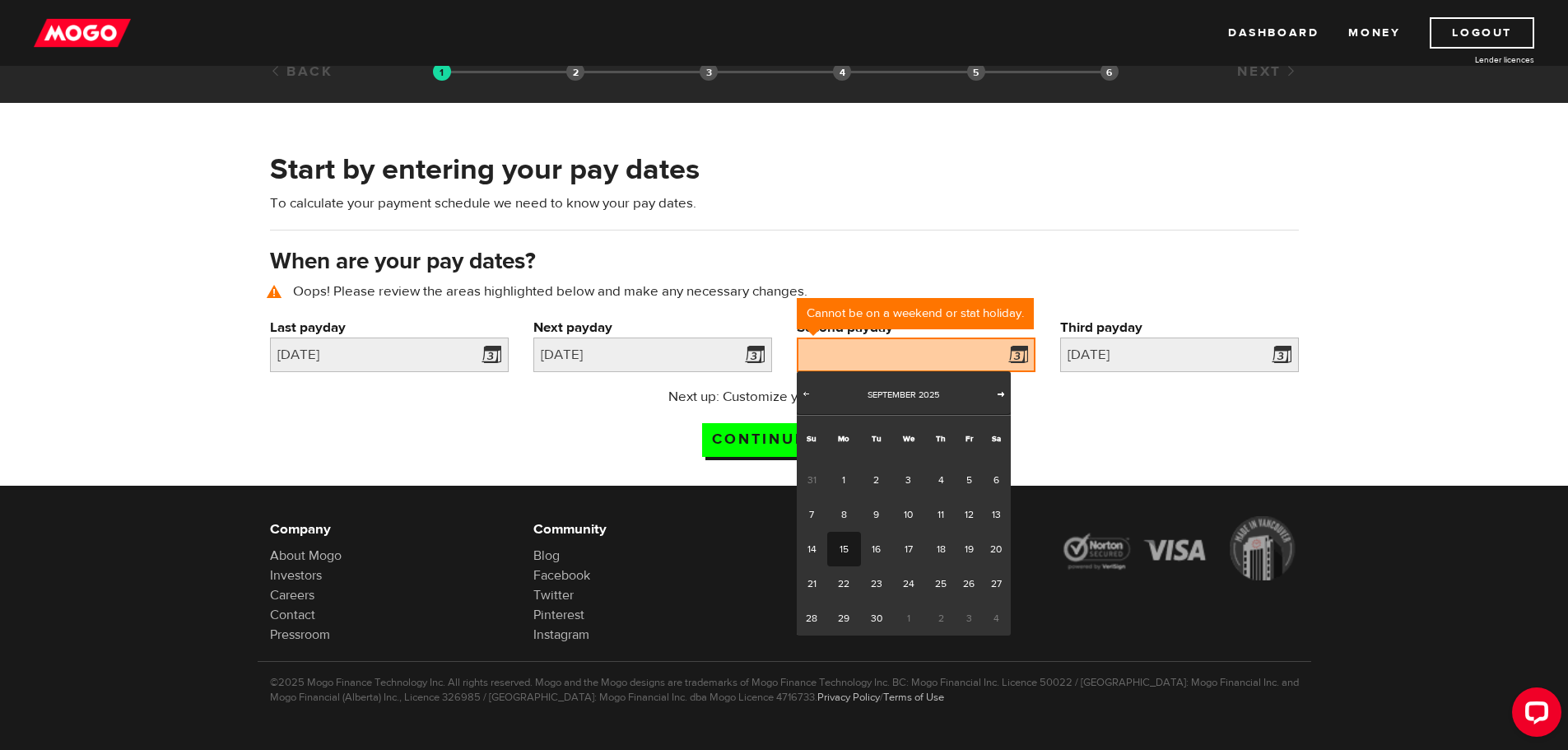
click at [1005, 394] on span "Next" at bounding box center [1001, 393] width 13 height 13
click at [834, 517] on link "3" at bounding box center [844, 514] width 34 height 35
type input "2025/11/03"
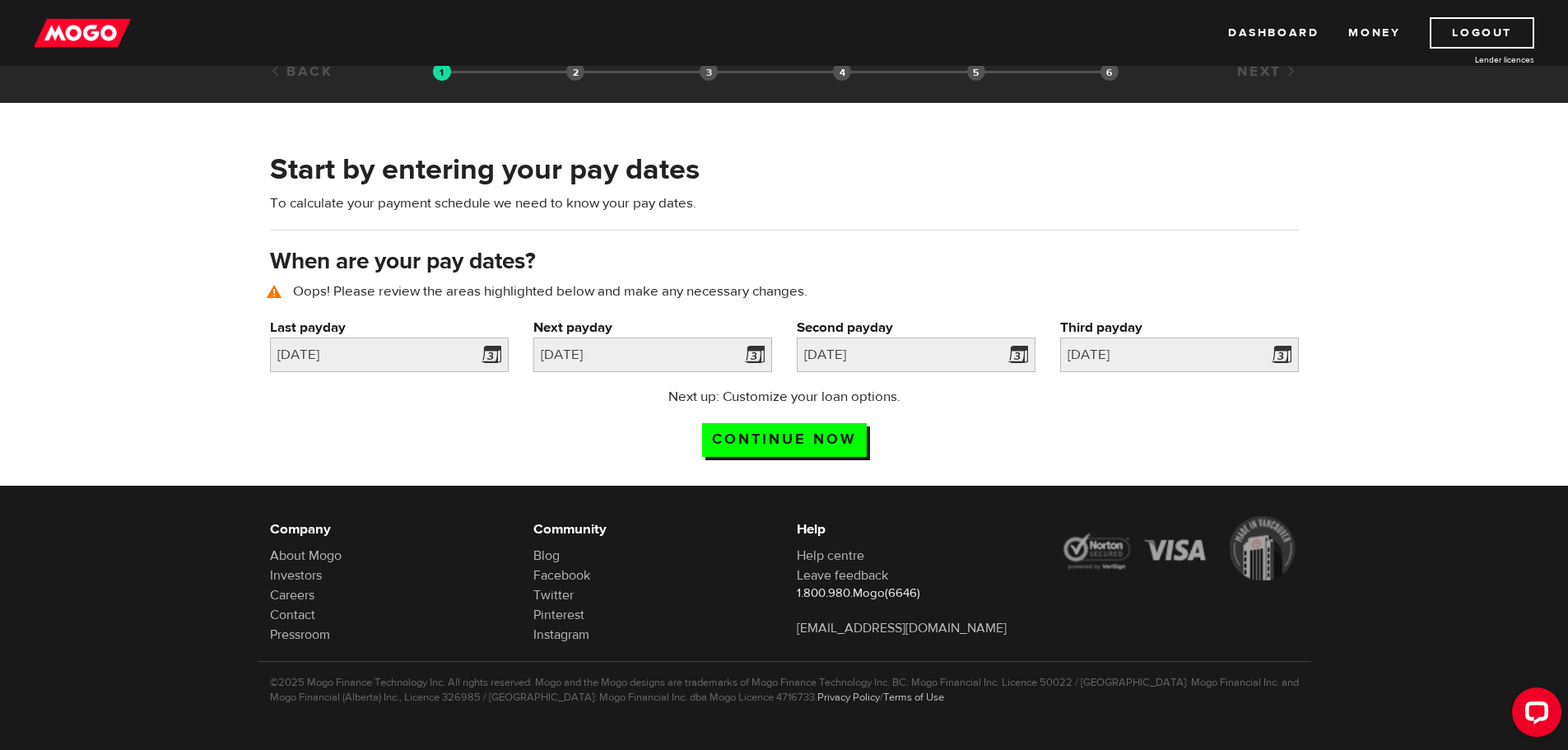
click at [780, 453] on div "Next up: Customize your loan options. Continue now" at bounding box center [784, 428] width 327 height 82
click at [780, 448] on input "Continue now" at bounding box center [784, 440] width 164 height 34
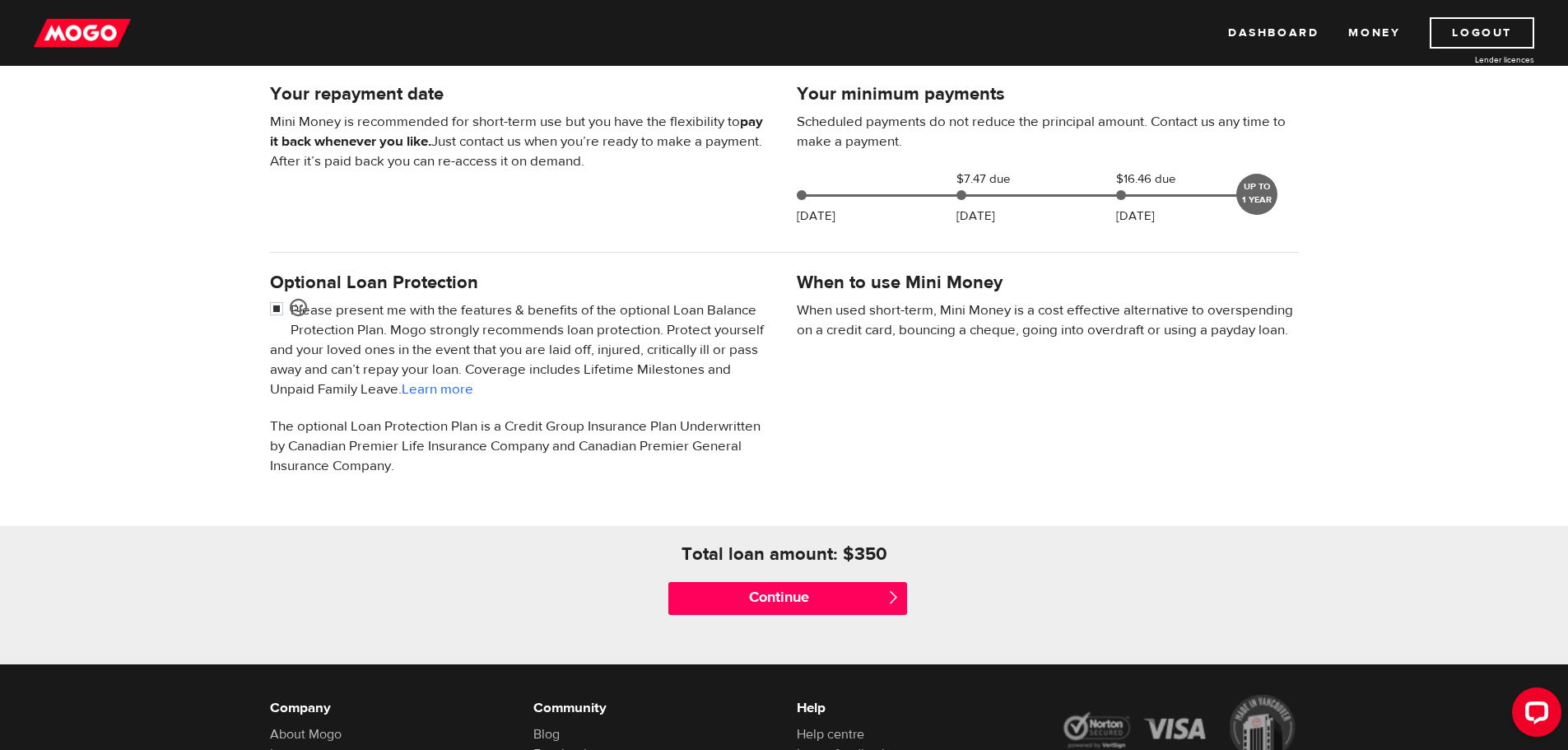
scroll to position [412, 0]
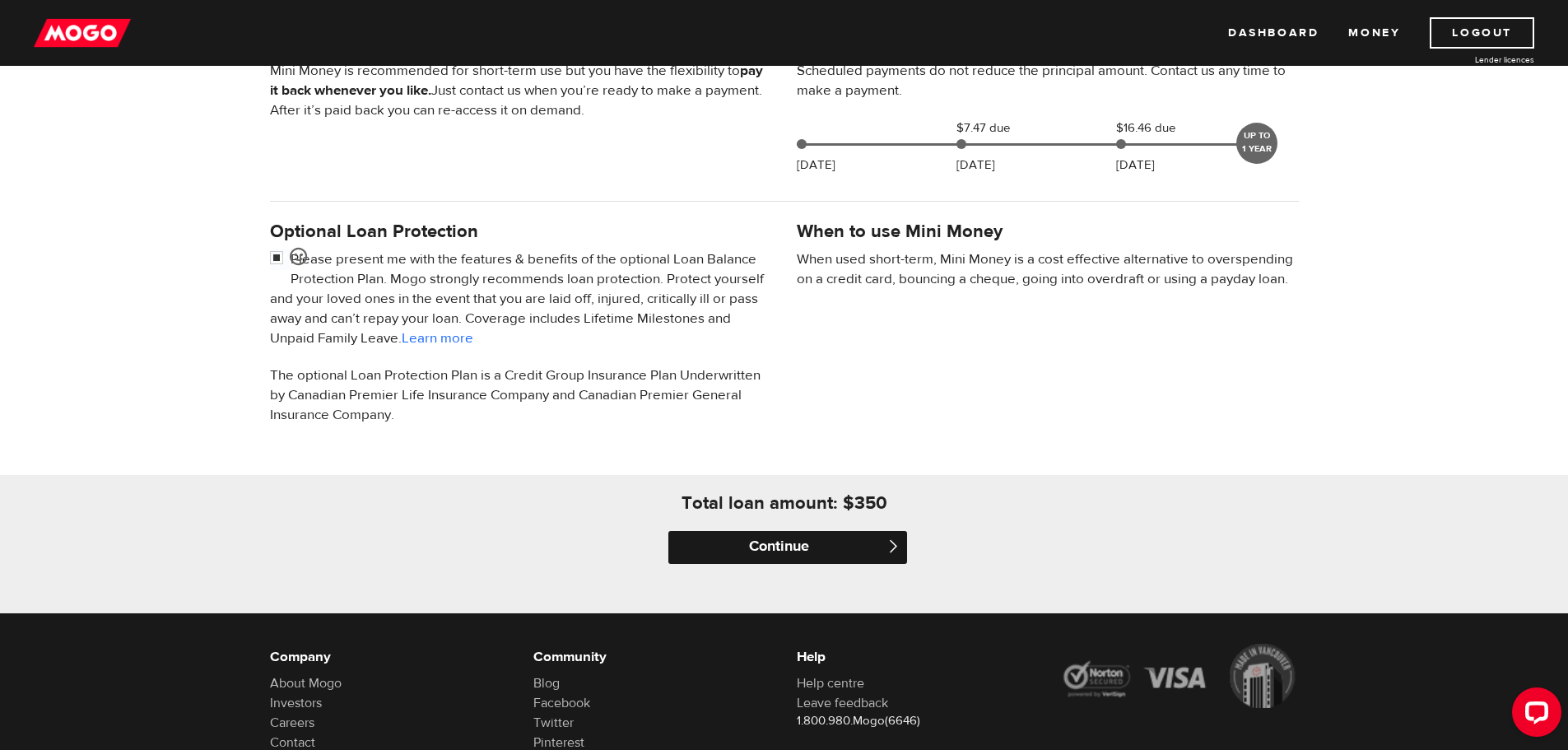
click at [752, 552] on input "Continue" at bounding box center [787, 547] width 239 height 33
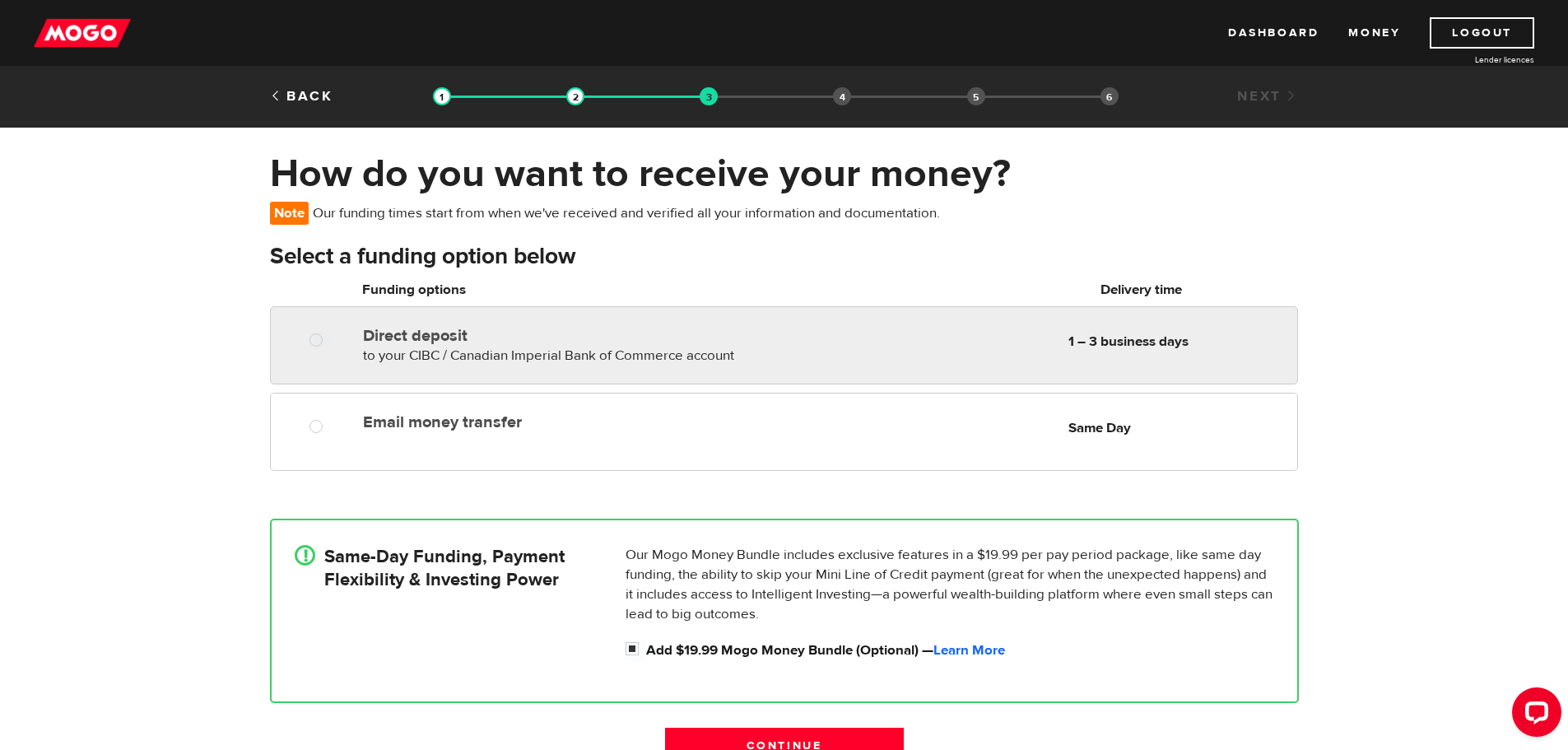
radio input "true"
click at [544, 358] on span "to your CIBC / Canadian Imperial Bank of Commerce account" at bounding box center [548, 356] width 371 height 18
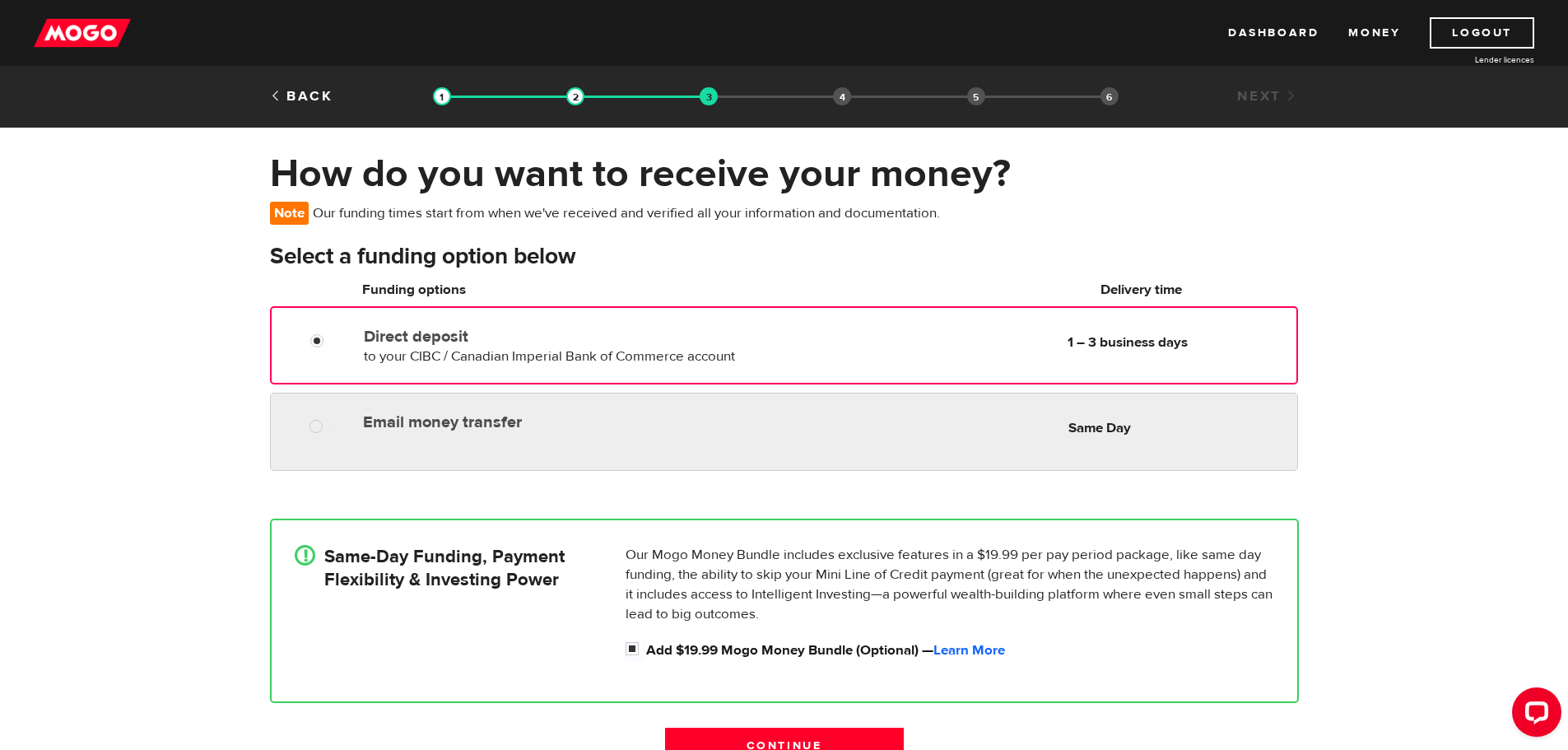
radio input "true"
click at [524, 426] on label "Email money transfer" at bounding box center [552, 422] width 379 height 20
click at [330, 426] on input "Email money transfer" at bounding box center [319, 428] width 21 height 21
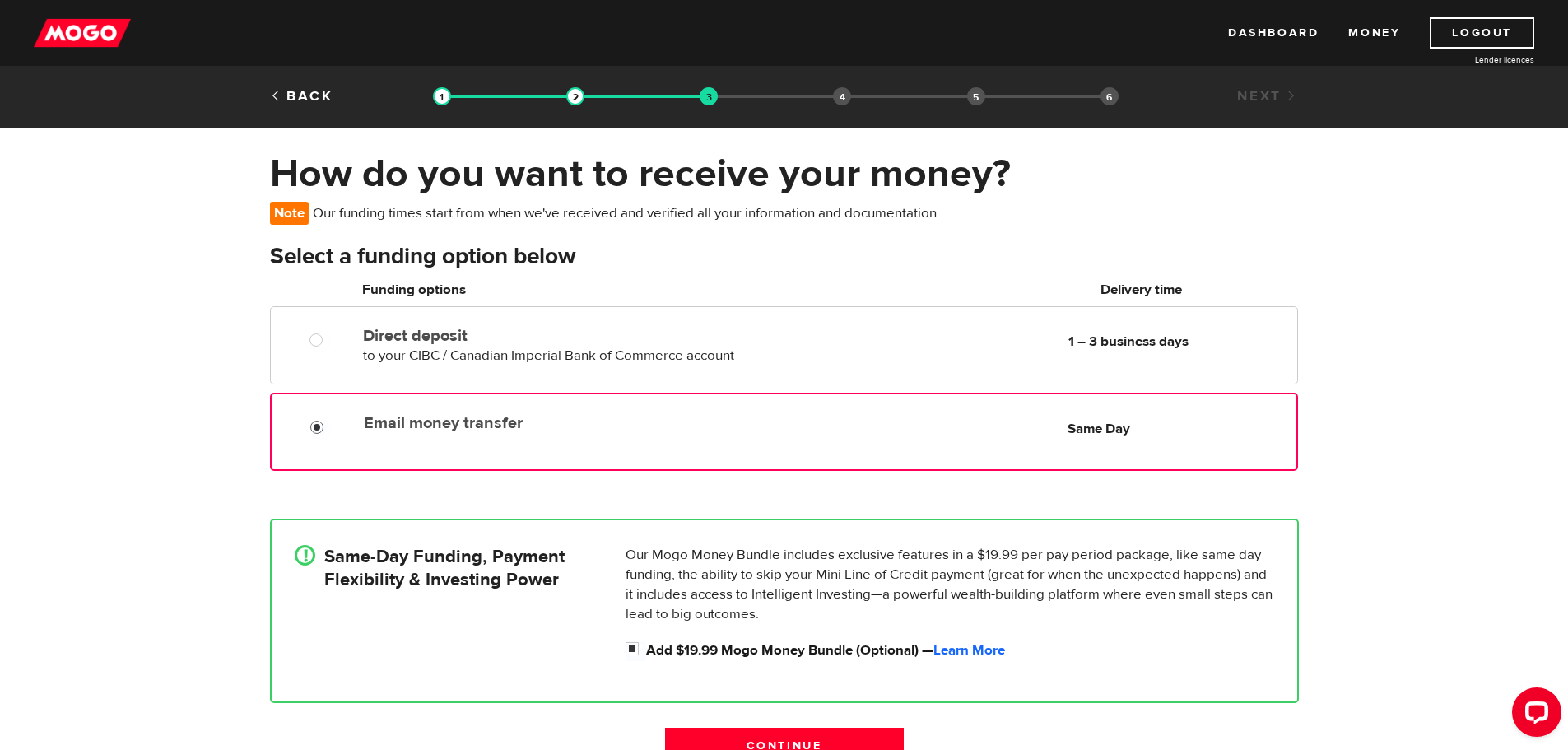
scroll to position [82, 0]
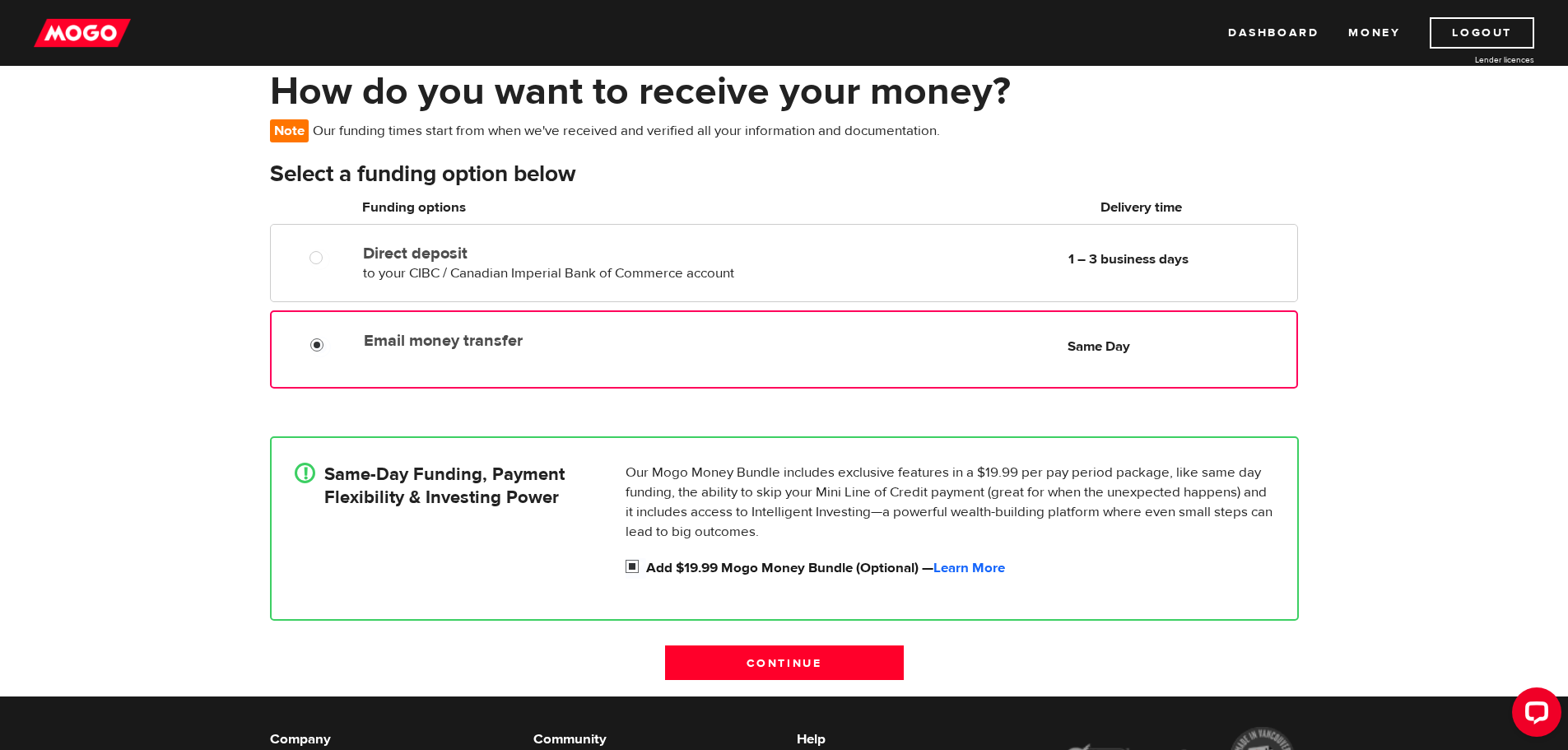
click at [715, 560] on label "Add $19.99 Mogo Money Bundle (Optional) — Learn More" at bounding box center [960, 569] width 628 height 20
click at [646, 560] on input "Add $19.99 Mogo Money Bundle (Optional) — Learn More" at bounding box center [635, 569] width 21 height 21
checkbox input "false"
radio input "false"
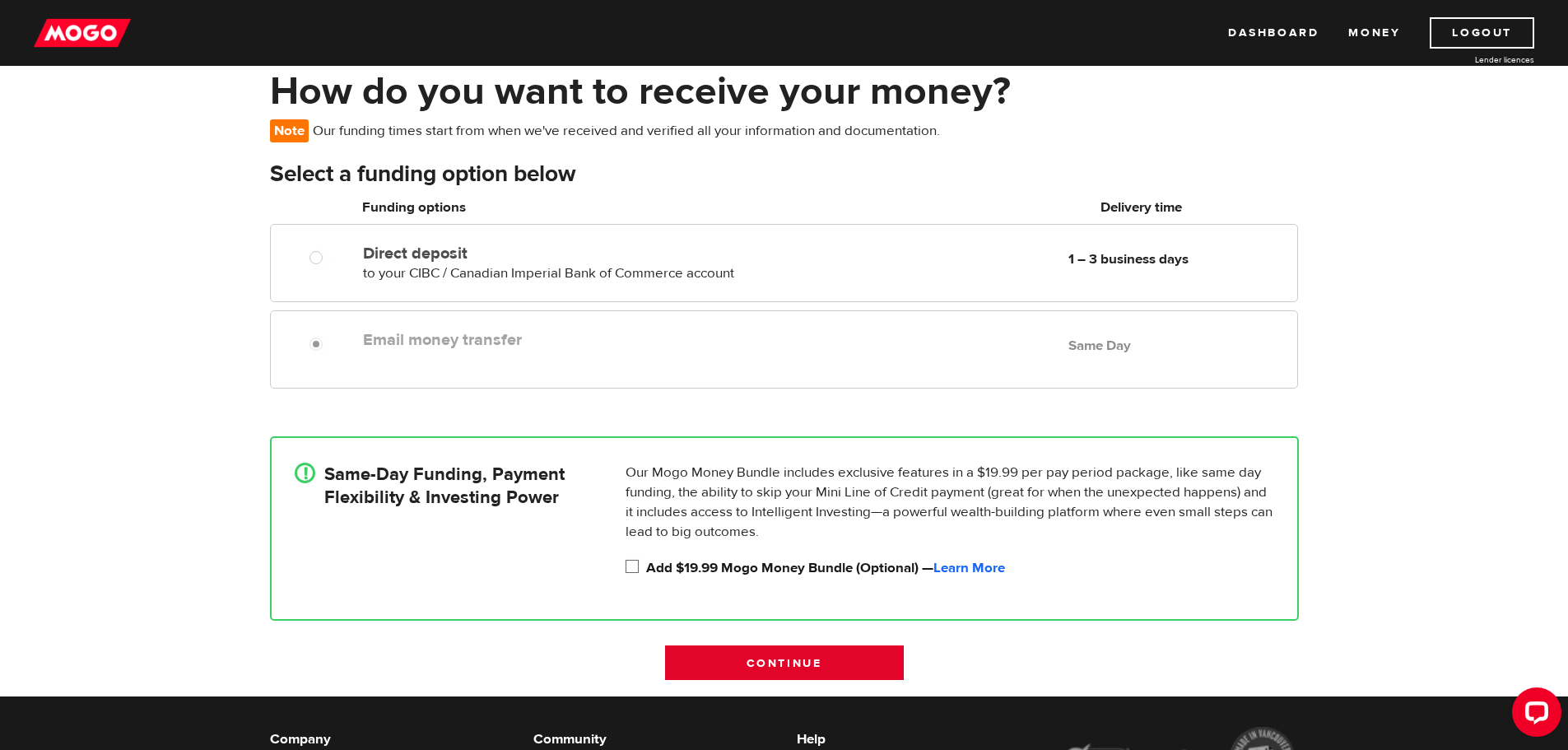
click at [808, 662] on input "Continue" at bounding box center [784, 662] width 239 height 35
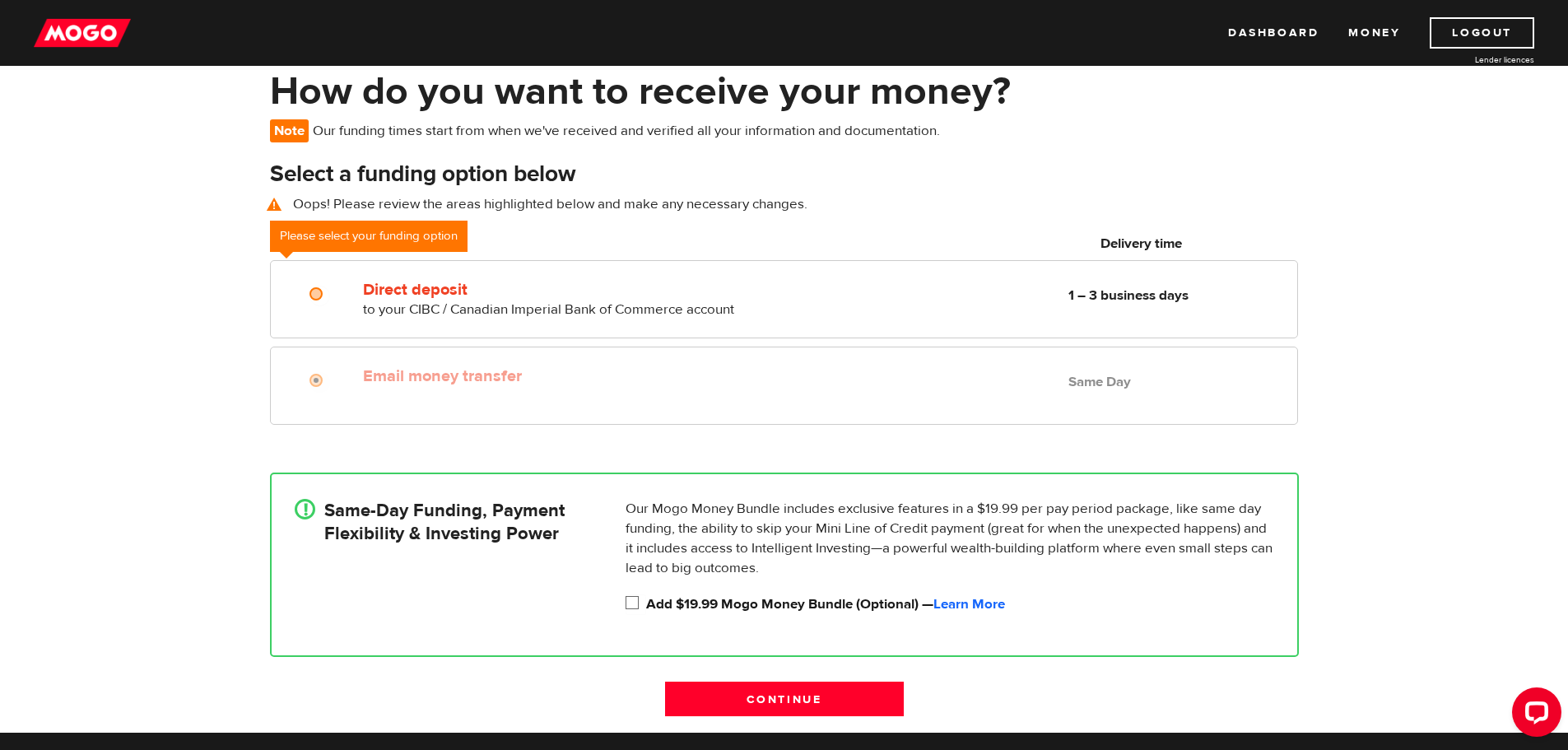
click at [662, 603] on label "Add $19.99 Mogo Money Bundle (Optional) — Learn More" at bounding box center [960, 604] width 628 height 20
click at [646, 603] on input "Add $19.99 Mogo Money Bundle (Optional) — Learn More" at bounding box center [635, 604] width 21 height 21
checkbox input "true"
click at [798, 684] on input "Continue" at bounding box center [784, 699] width 239 height 35
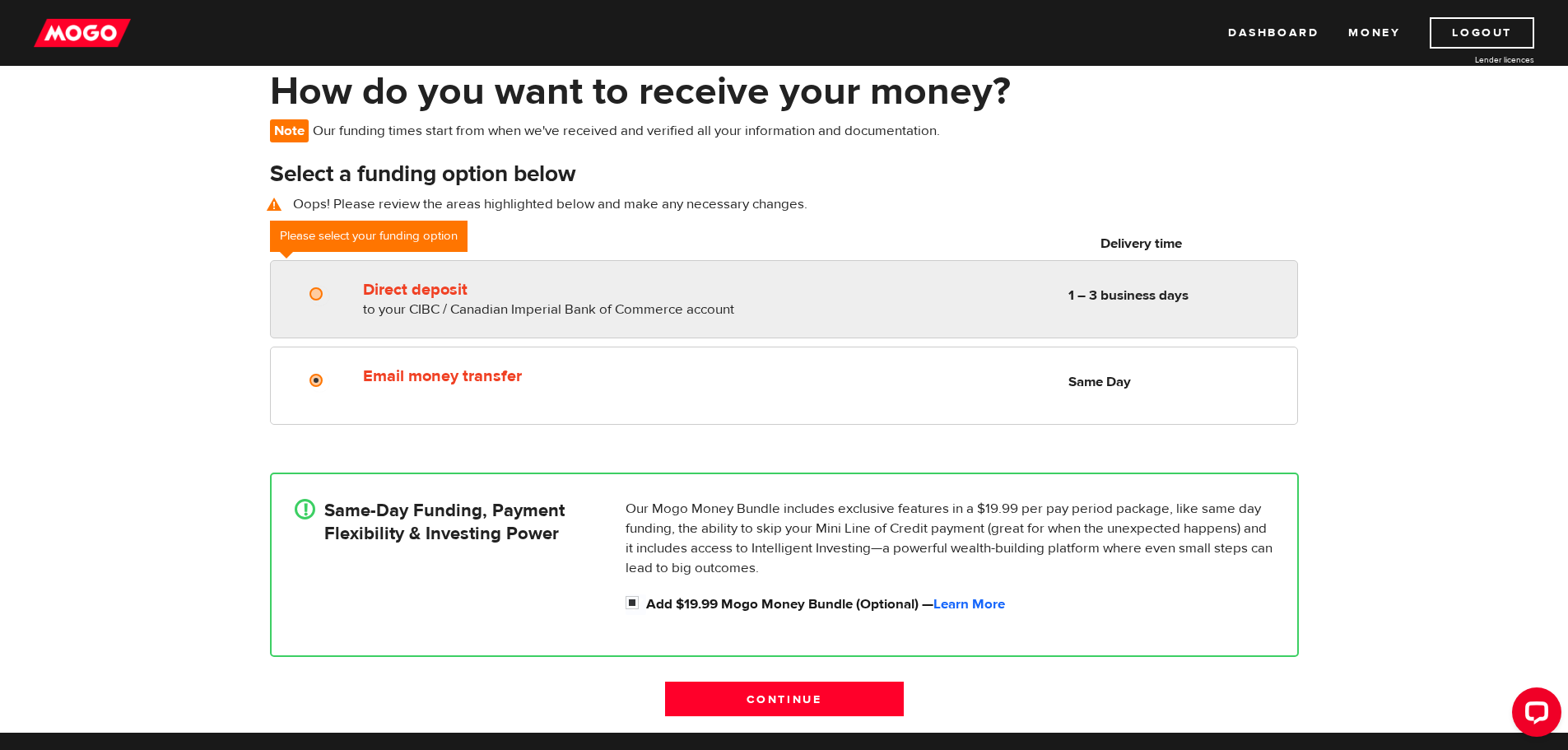
radio input "true"
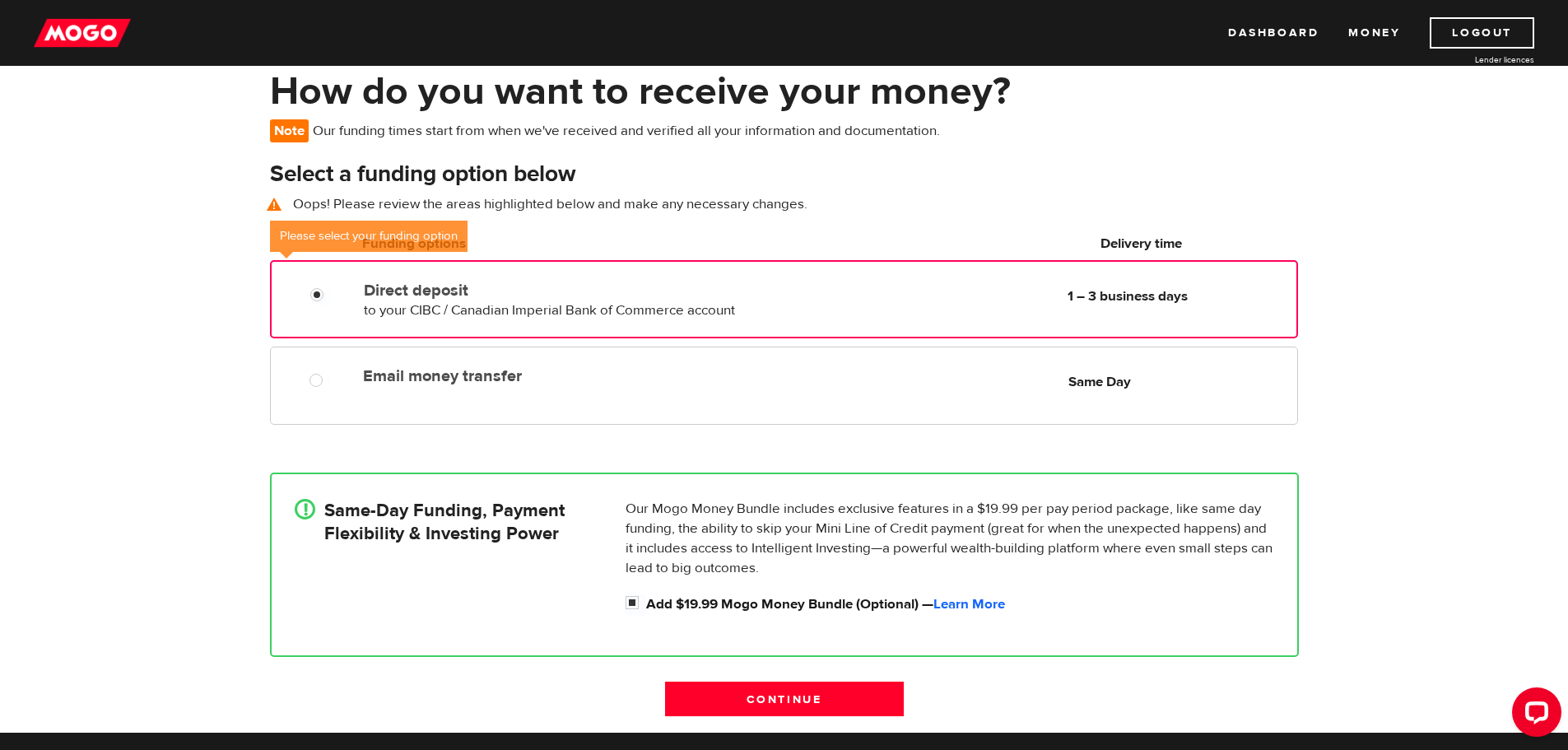
click at [422, 282] on label "Direct deposit" at bounding box center [552, 291] width 378 height 20
click at [331, 287] on input "Direct deposit" at bounding box center [320, 297] width 21 height 21
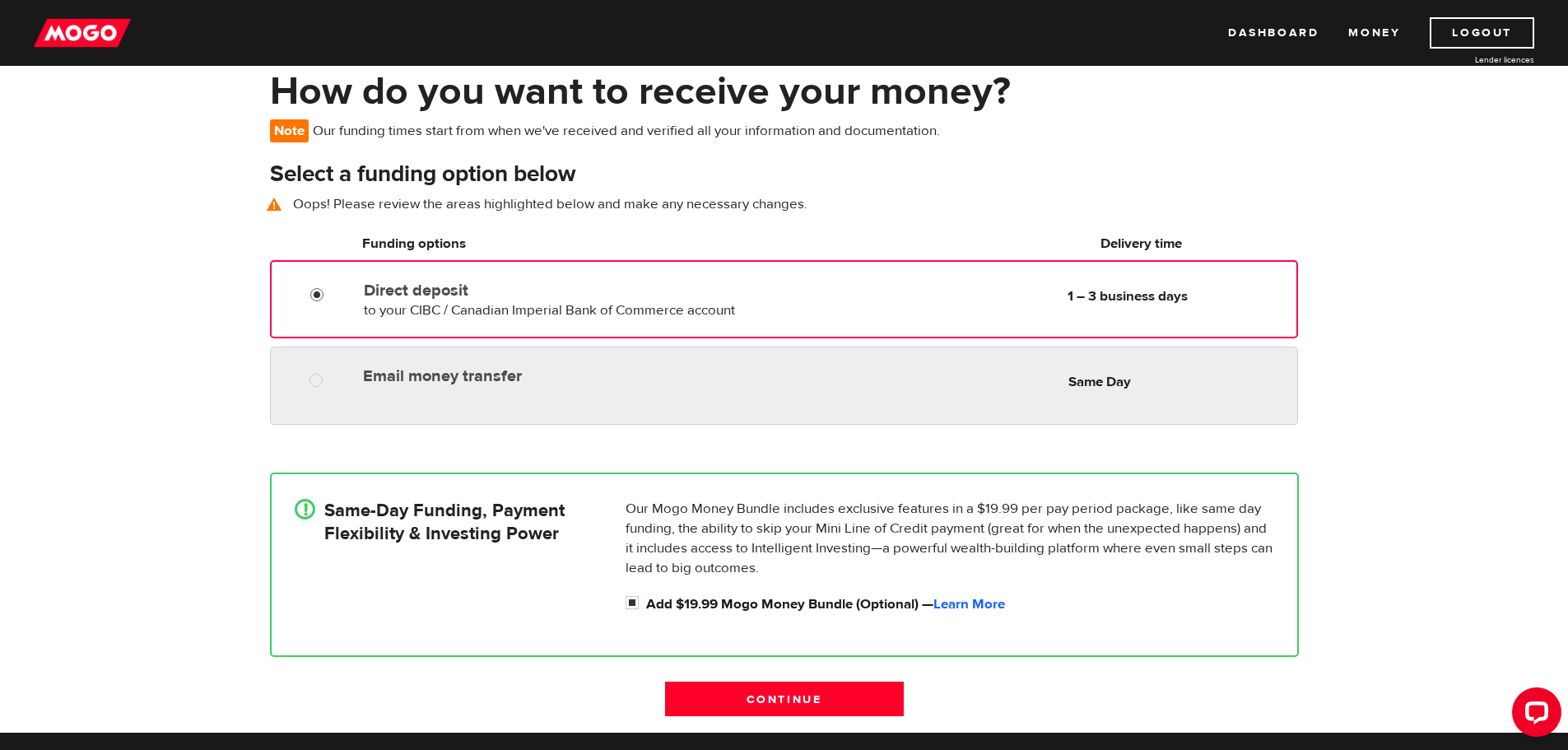
radio input "true"
click at [464, 392] on div "Email money transfer Delivery in Same Day Same Day" at bounding box center [784, 386] width 1027 height 79
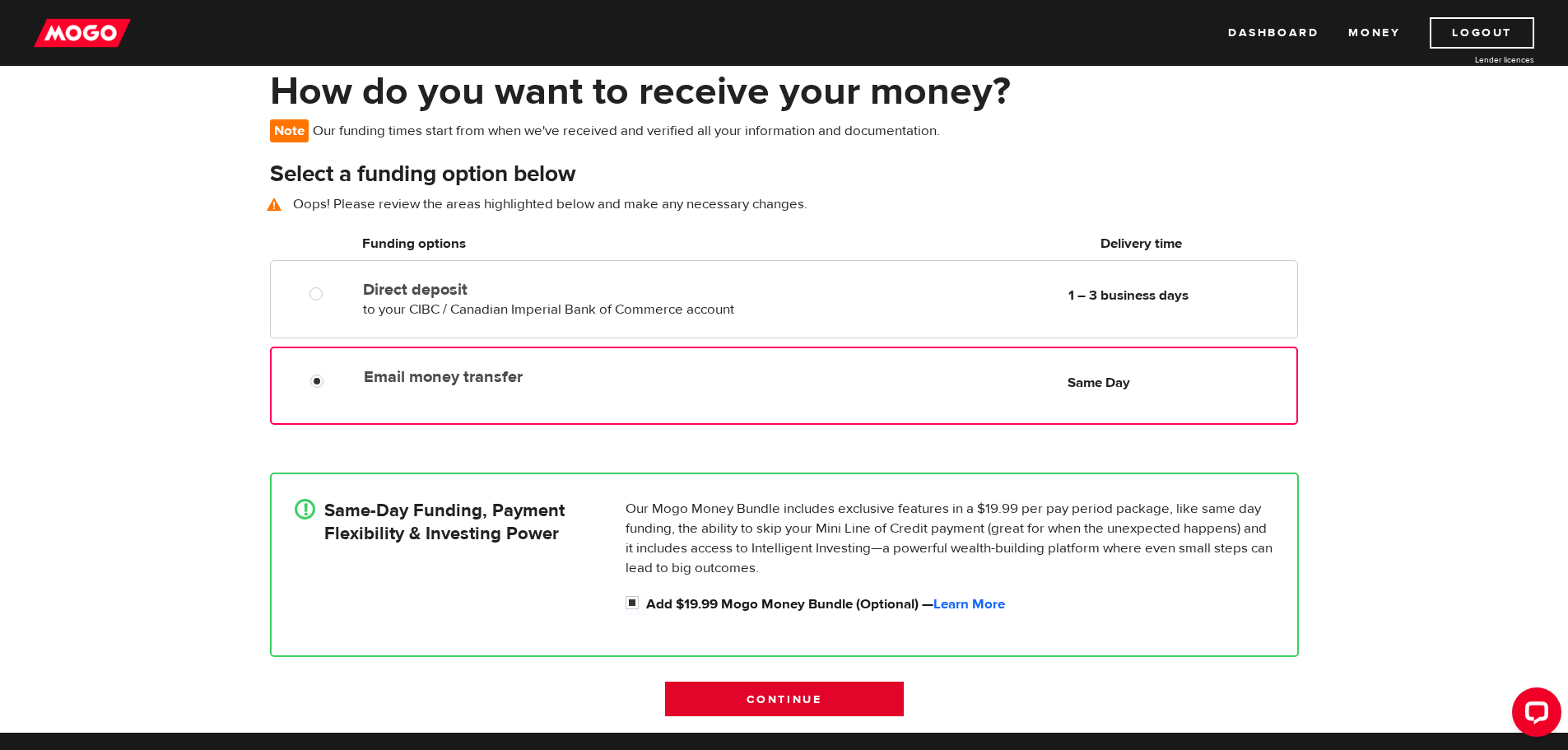
click at [856, 701] on input "Continue" at bounding box center [784, 699] width 239 height 35
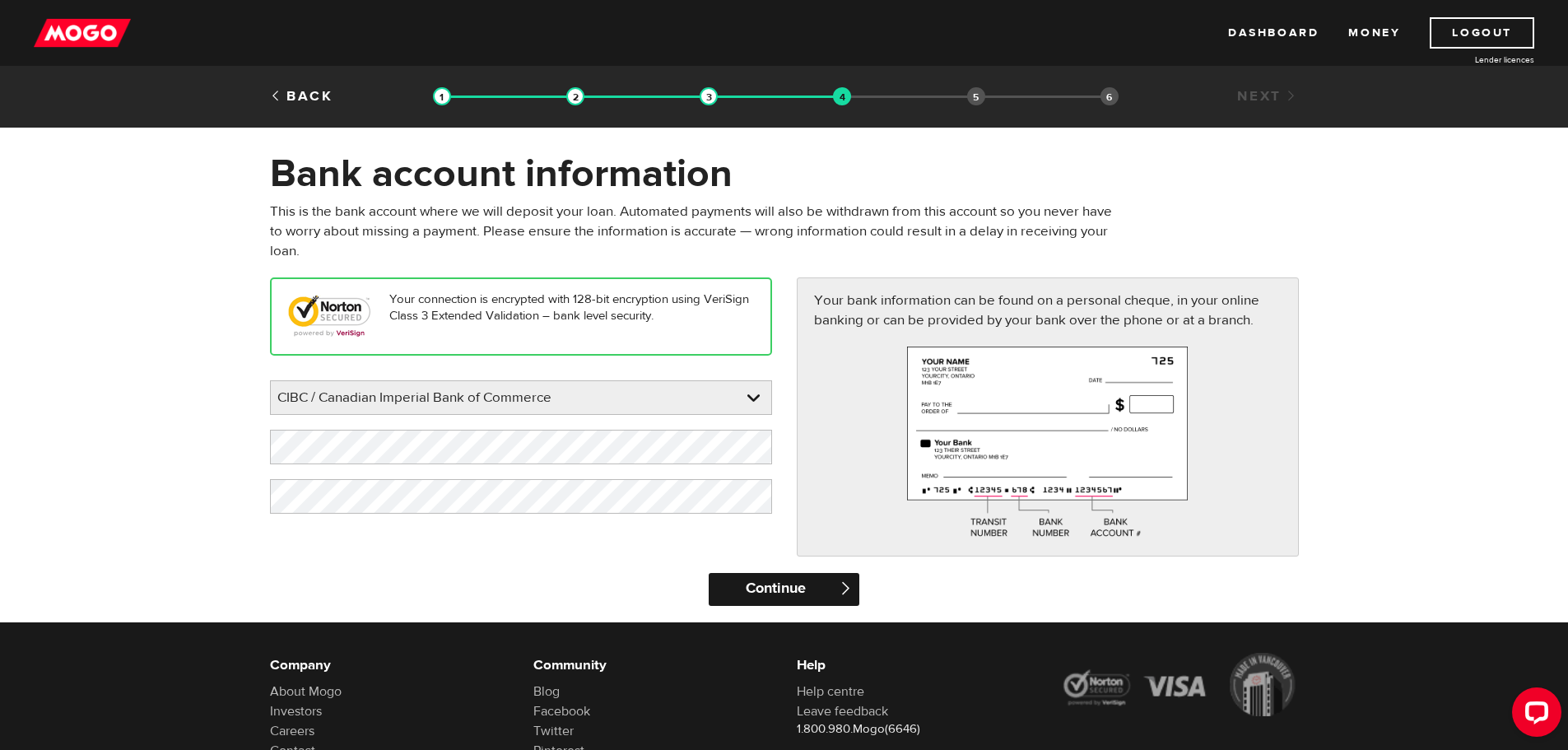
click at [738, 590] on input "Continue" at bounding box center [784, 589] width 151 height 33
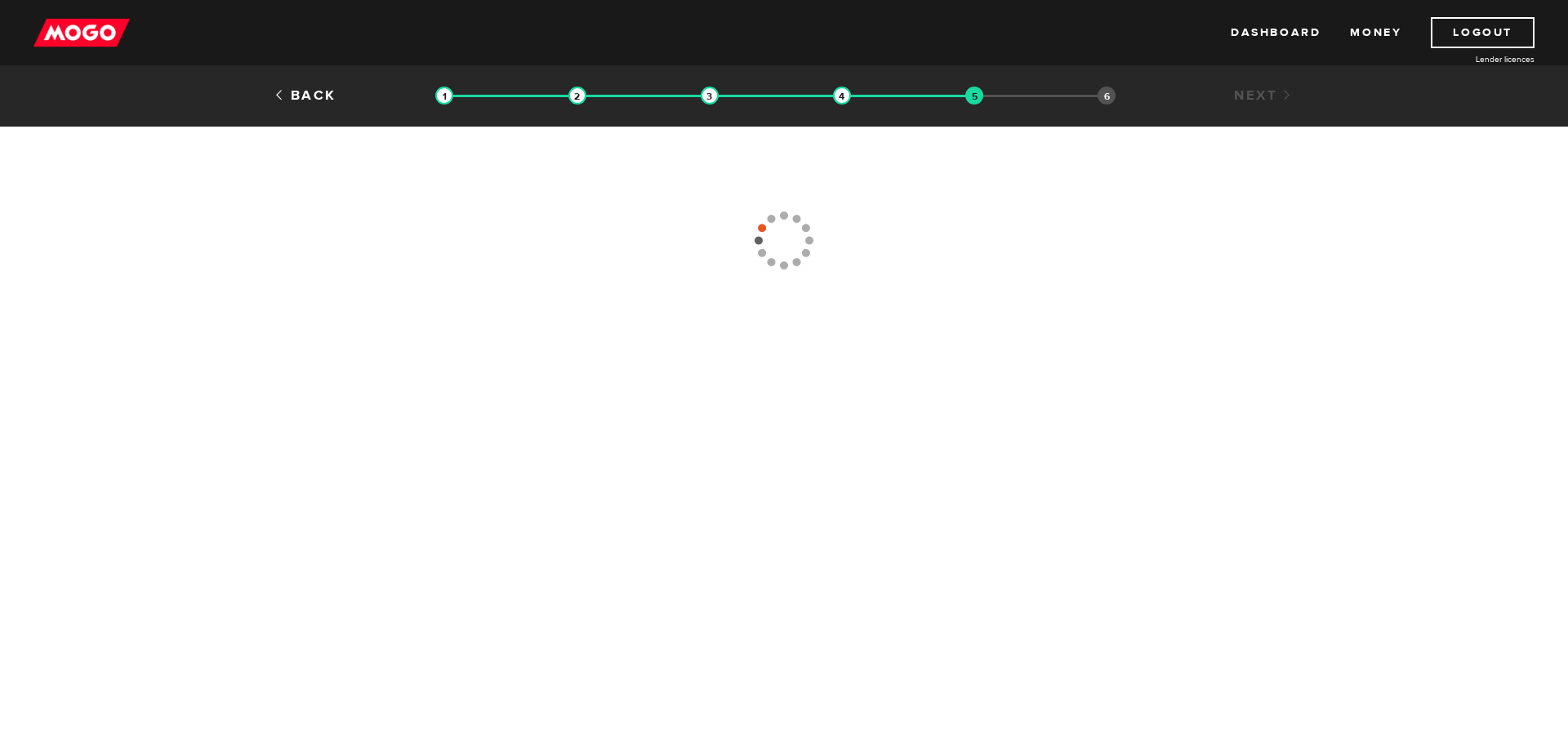
type input "[PHONE_NUMBER]"
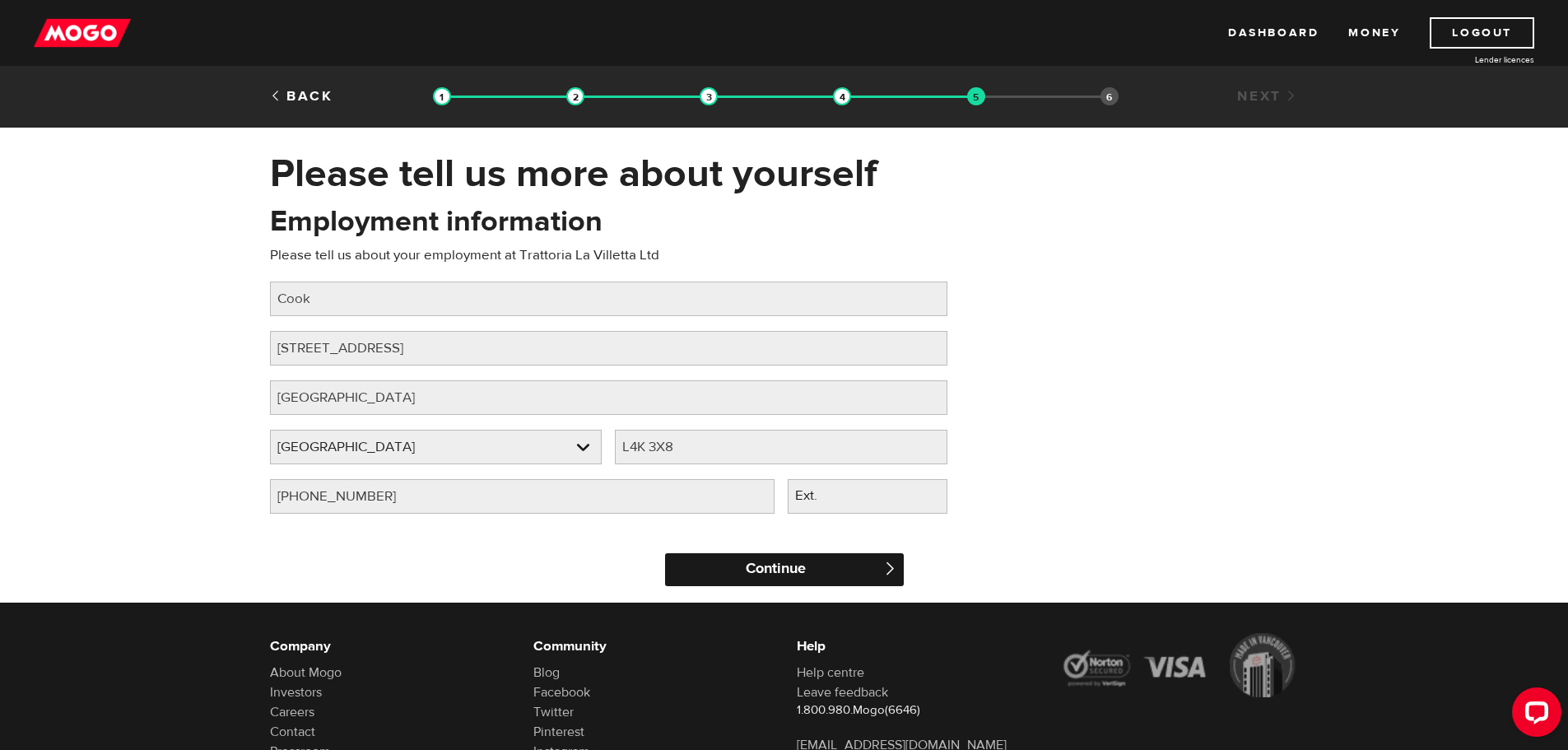
click at [712, 565] on input "Continue" at bounding box center [784, 569] width 239 height 33
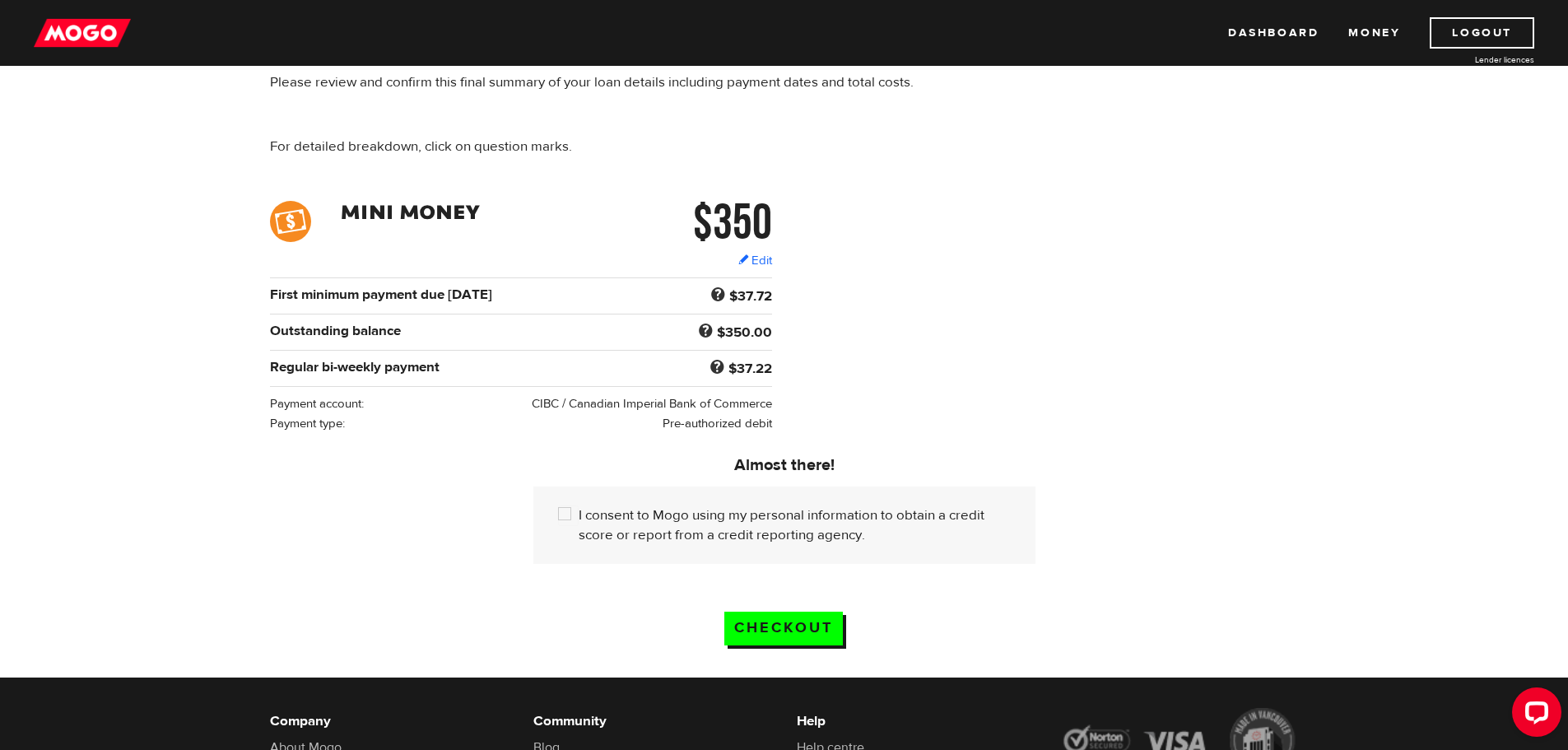
scroll to position [164, 0]
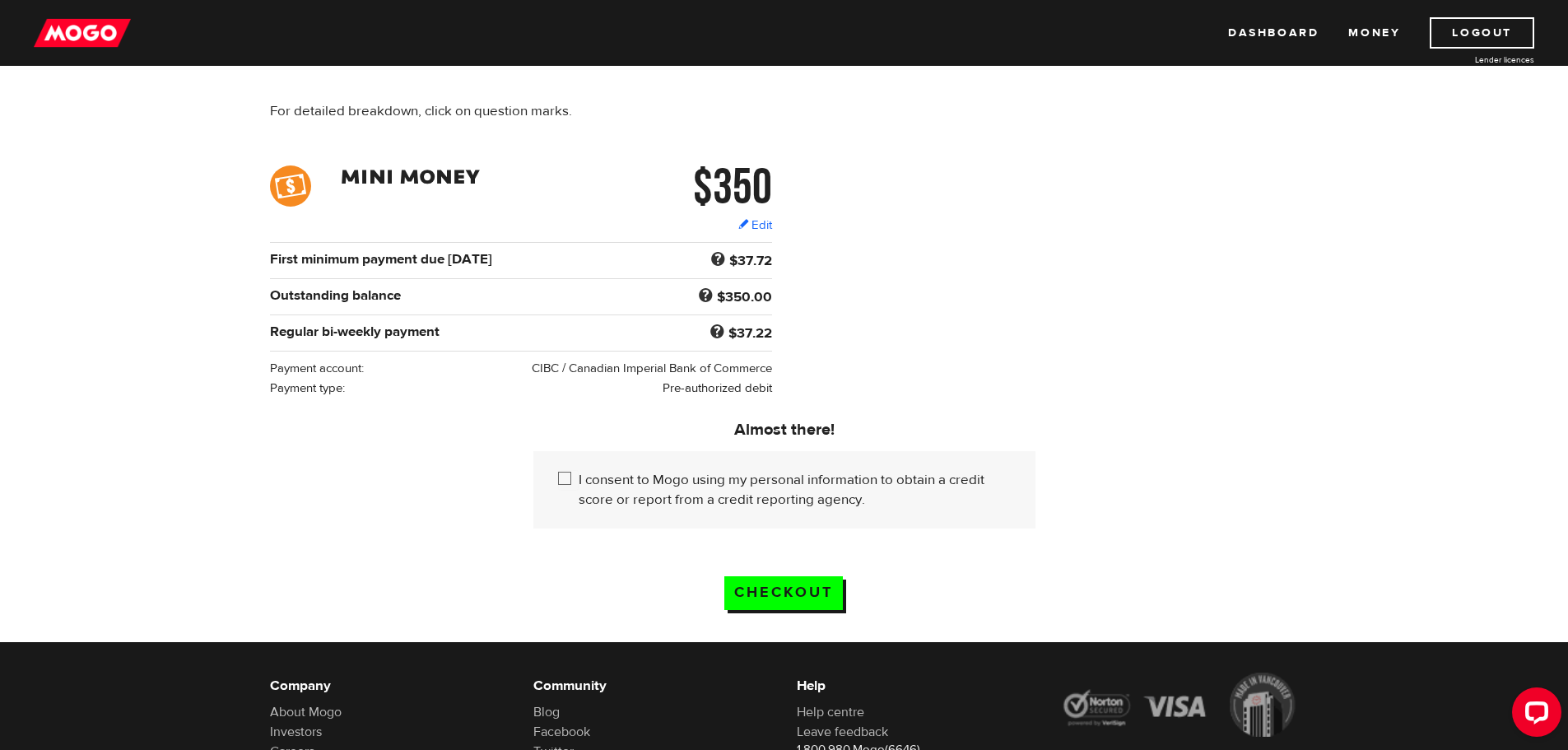
click at [587, 476] on label "I consent to Mogo using my personal information to obtain a credit score or rep…" at bounding box center [795, 490] width 432 height 39
click at [579, 476] on input "I consent to Mogo using my personal information to obtain a credit score or rep…" at bounding box center [568, 480] width 21 height 21
checkbox input "true"
click at [782, 584] on input "Checkout" at bounding box center [784, 594] width 119 height 34
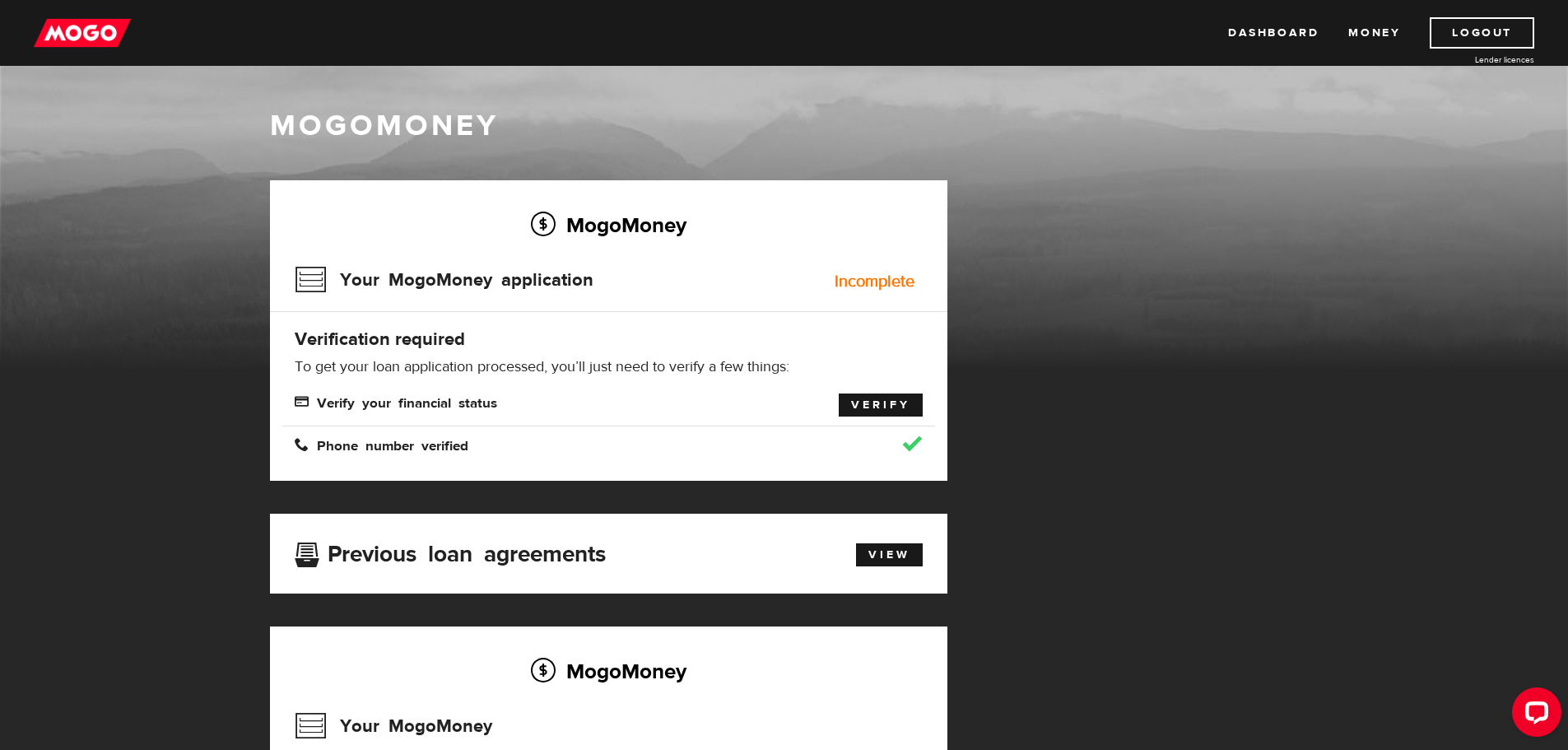
click at [907, 407] on link "Verify" at bounding box center [881, 405] width 84 height 23
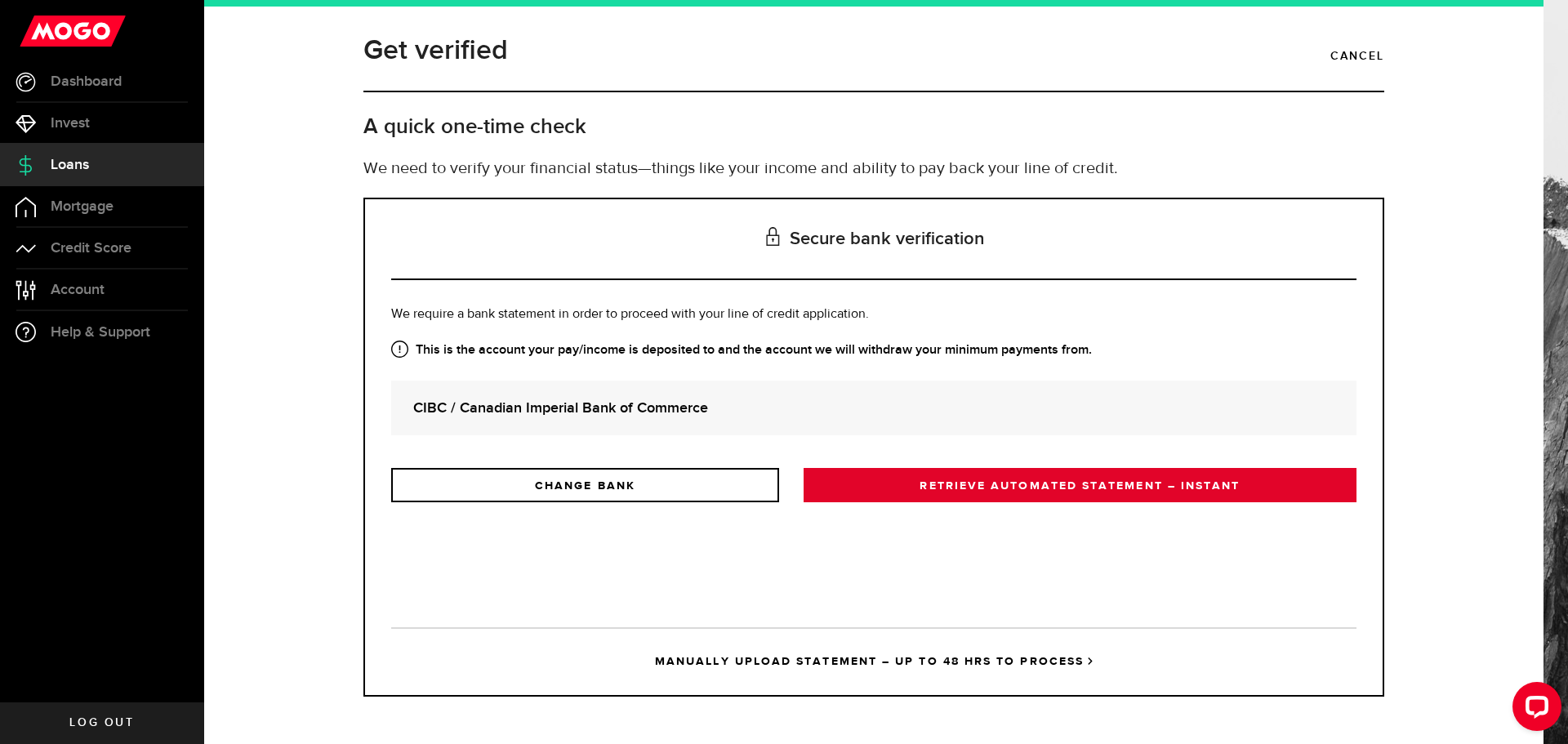
click at [1064, 492] on link "RETRIEVE AUTOMATED STATEMENT – INSTANT" at bounding box center [1080, 485] width 553 height 35
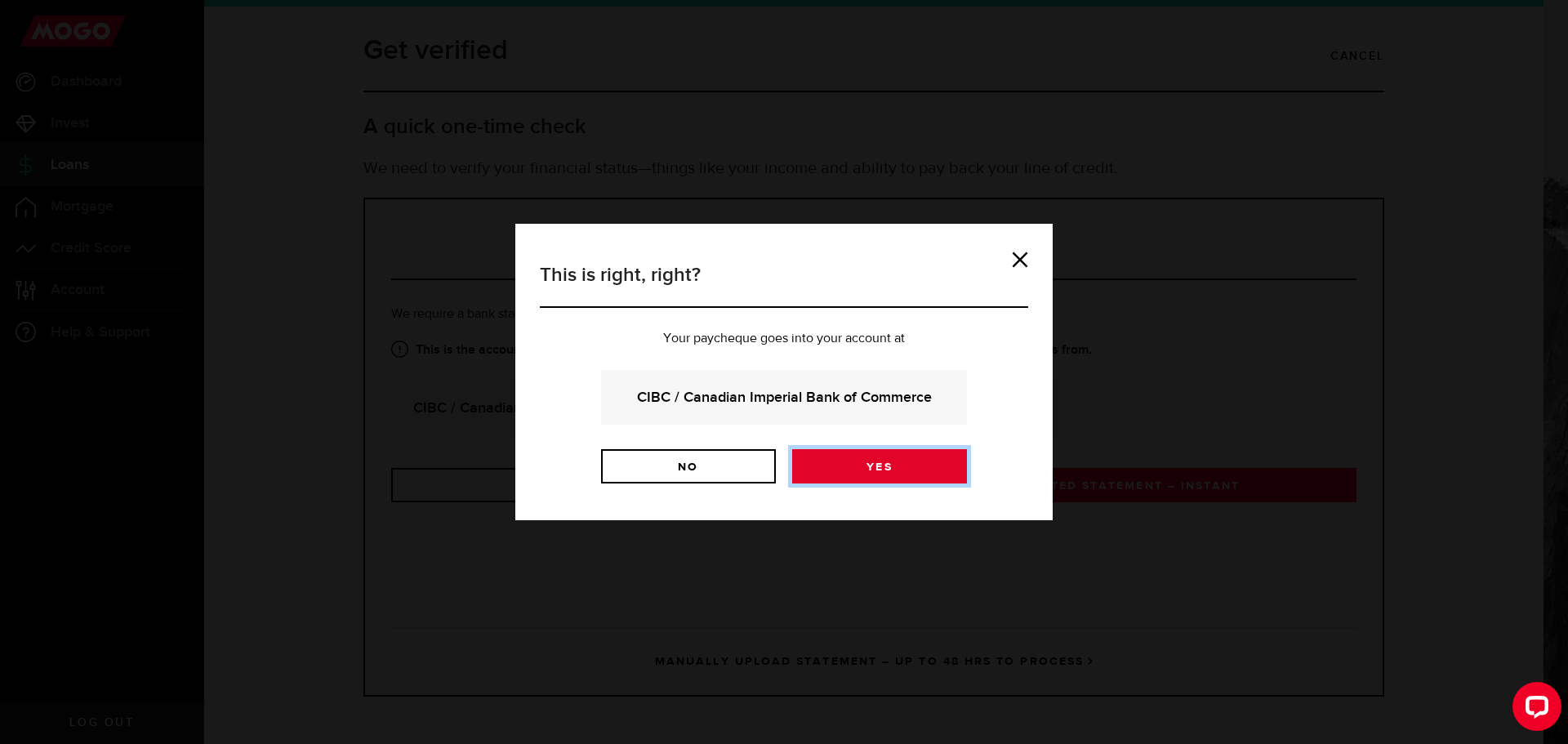
click at [920, 461] on link "Yes" at bounding box center [878, 466] width 175 height 35
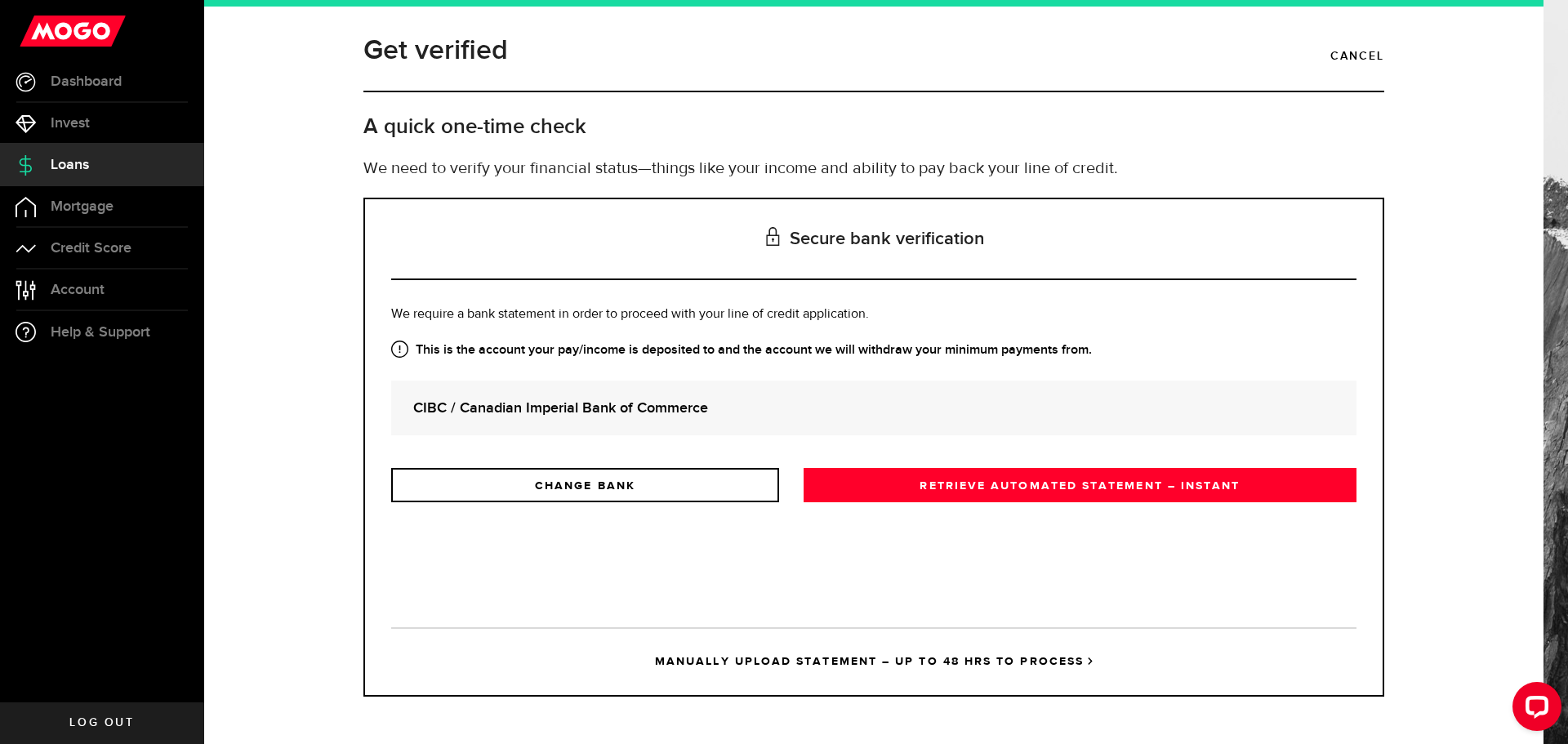
click at [698, 409] on strong "CIBC / Canadian Imperial Bank of Commerce" at bounding box center [873, 408] width 921 height 22
click at [90, 161] on link "Loans" at bounding box center [102, 165] width 204 height 41
click at [1374, 54] on link "Cancel" at bounding box center [1356, 56] width 54 height 27
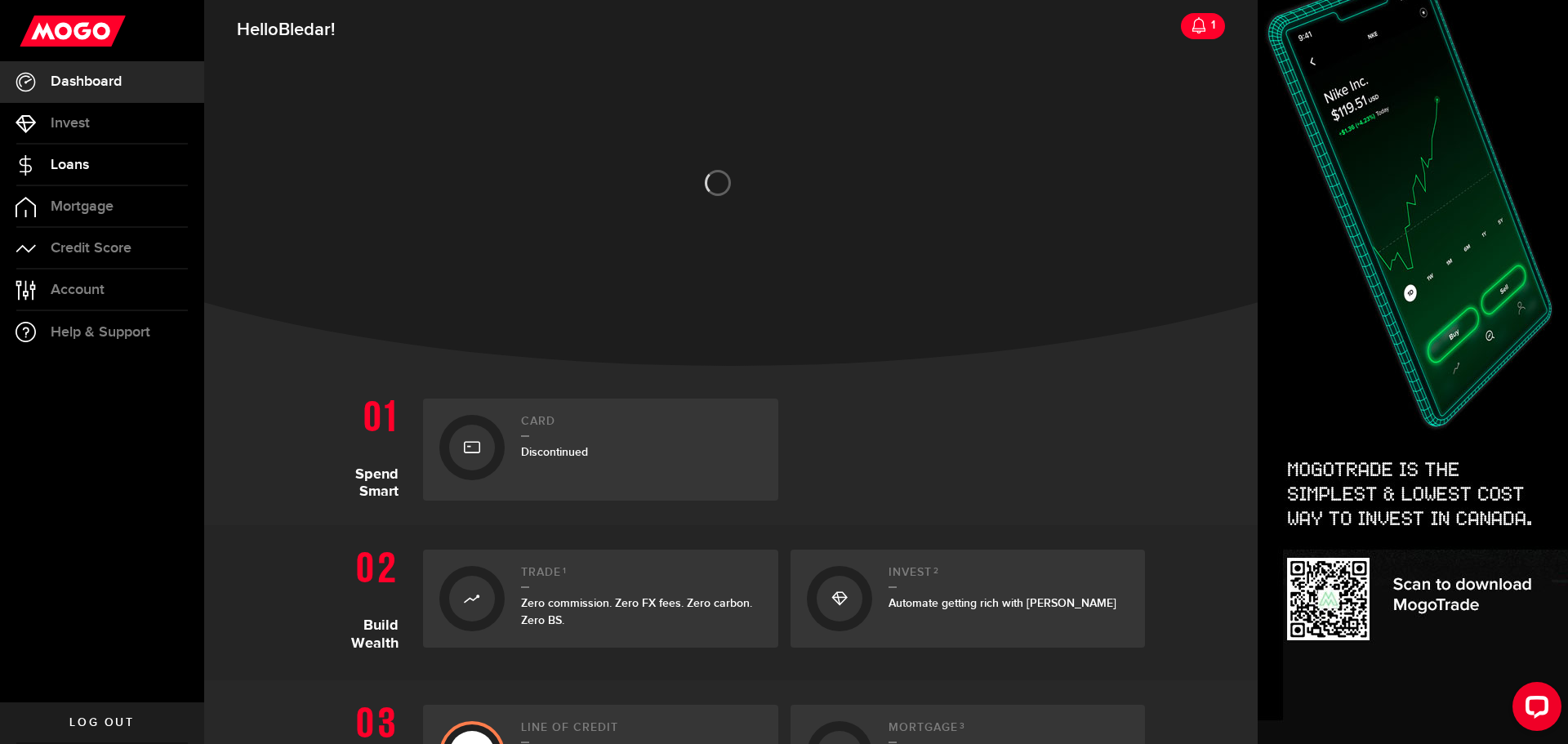
click at [108, 160] on link "Loans" at bounding box center [102, 165] width 204 height 41
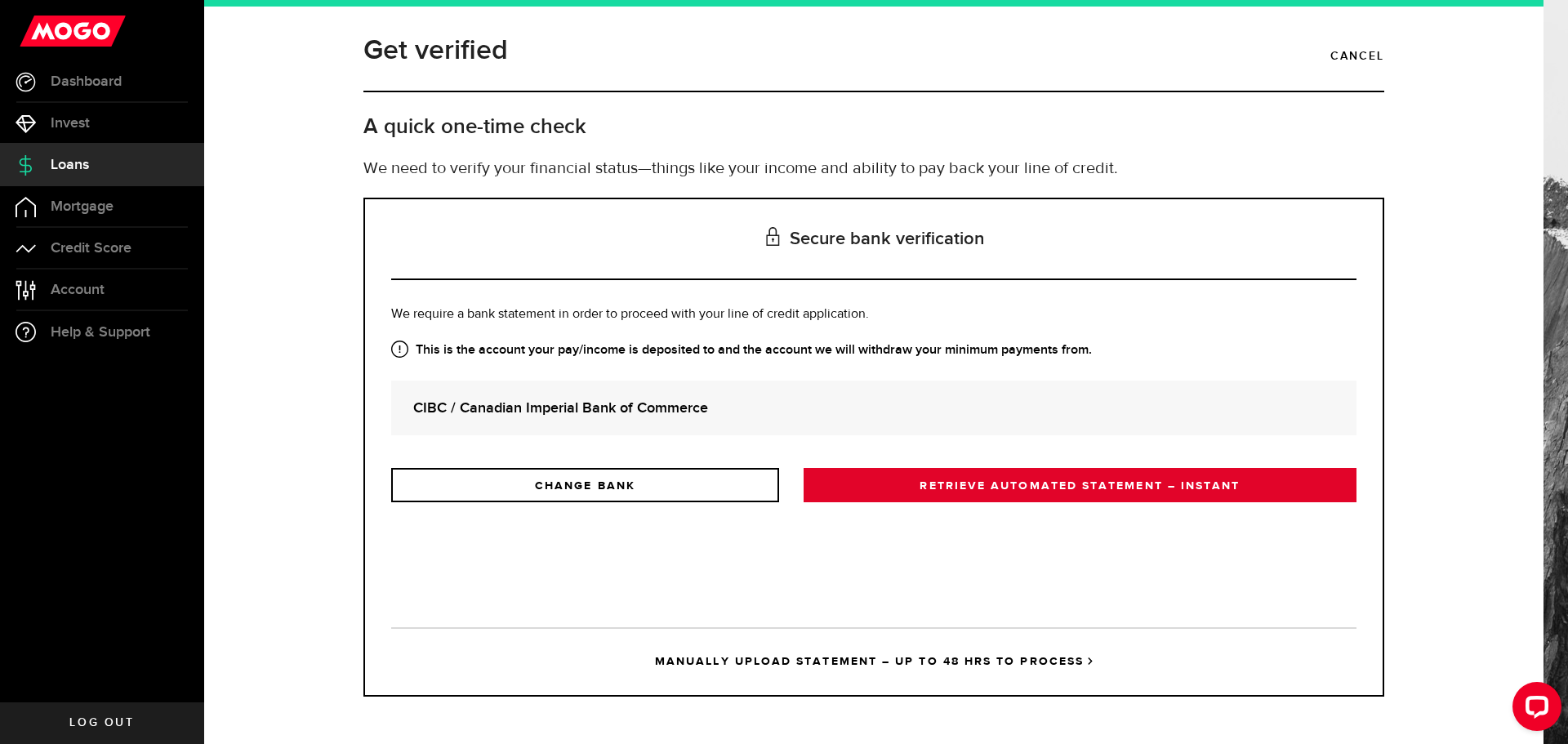
click at [958, 471] on link "RETRIEVE AUTOMATED STATEMENT – INSTANT" at bounding box center [1080, 485] width 553 height 35
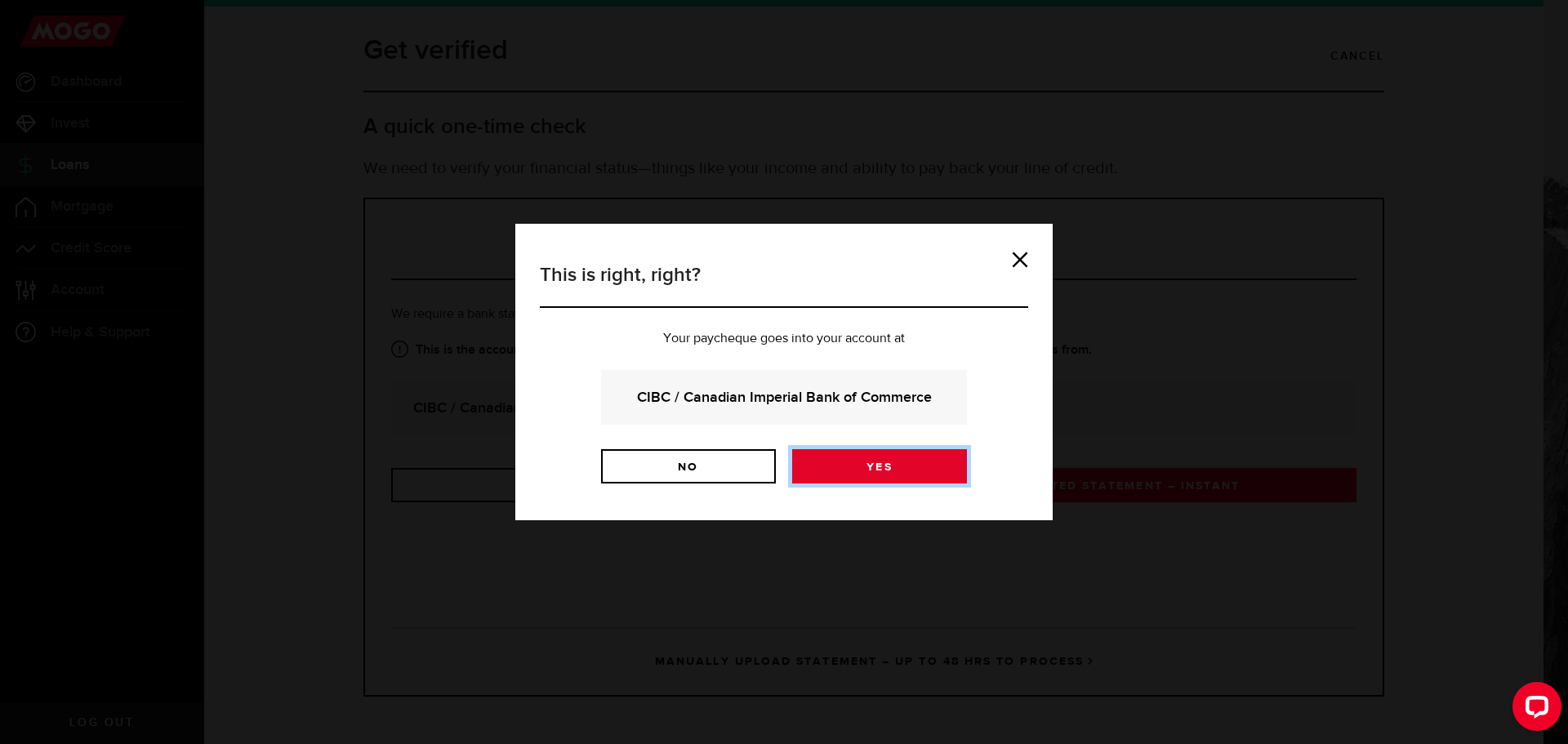
click at [874, 462] on link "Yes" at bounding box center [878, 466] width 175 height 35
